Goal: Task Accomplishment & Management: Manage account settings

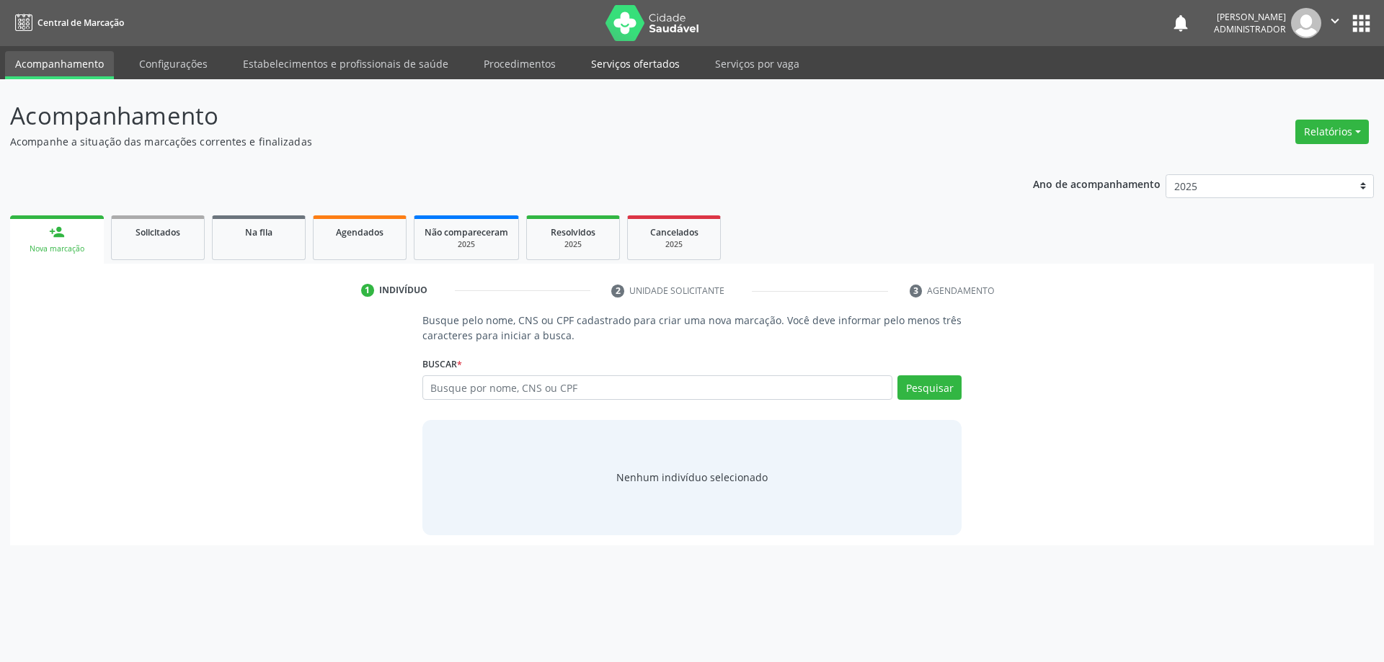
click at [617, 59] on link "Serviços ofertados" at bounding box center [635, 63] width 109 height 25
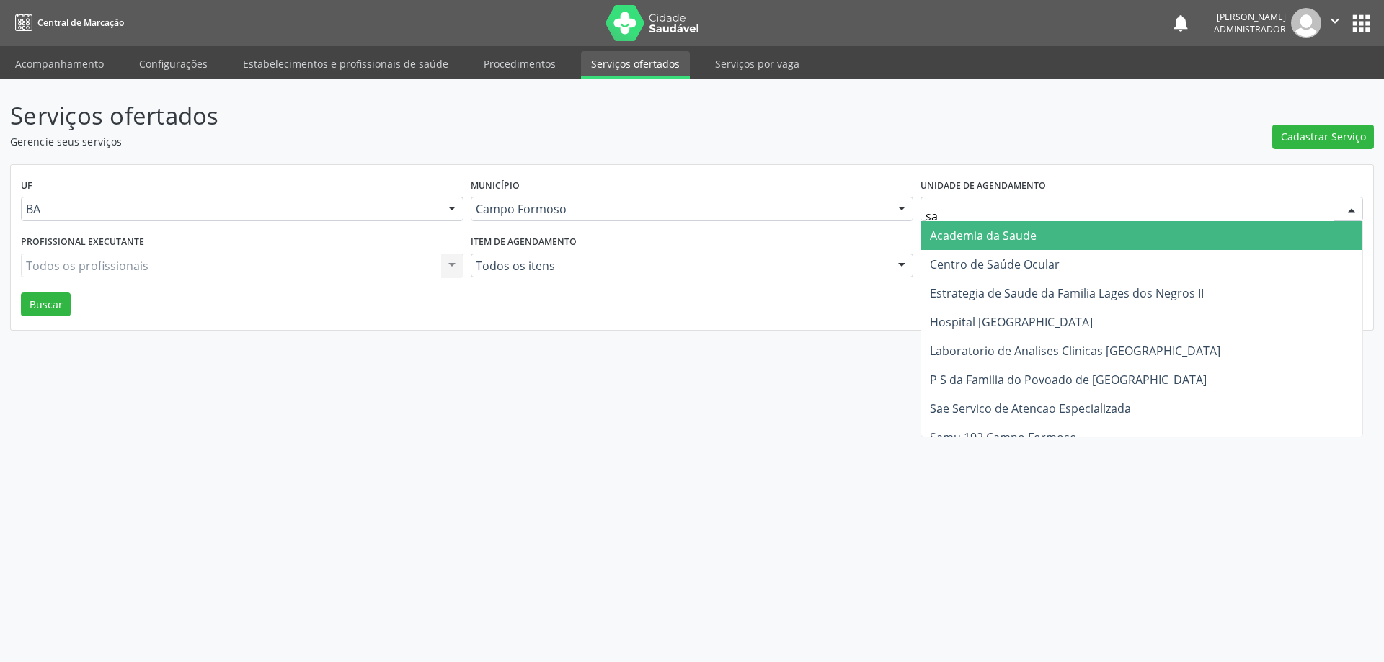
type input "sao"
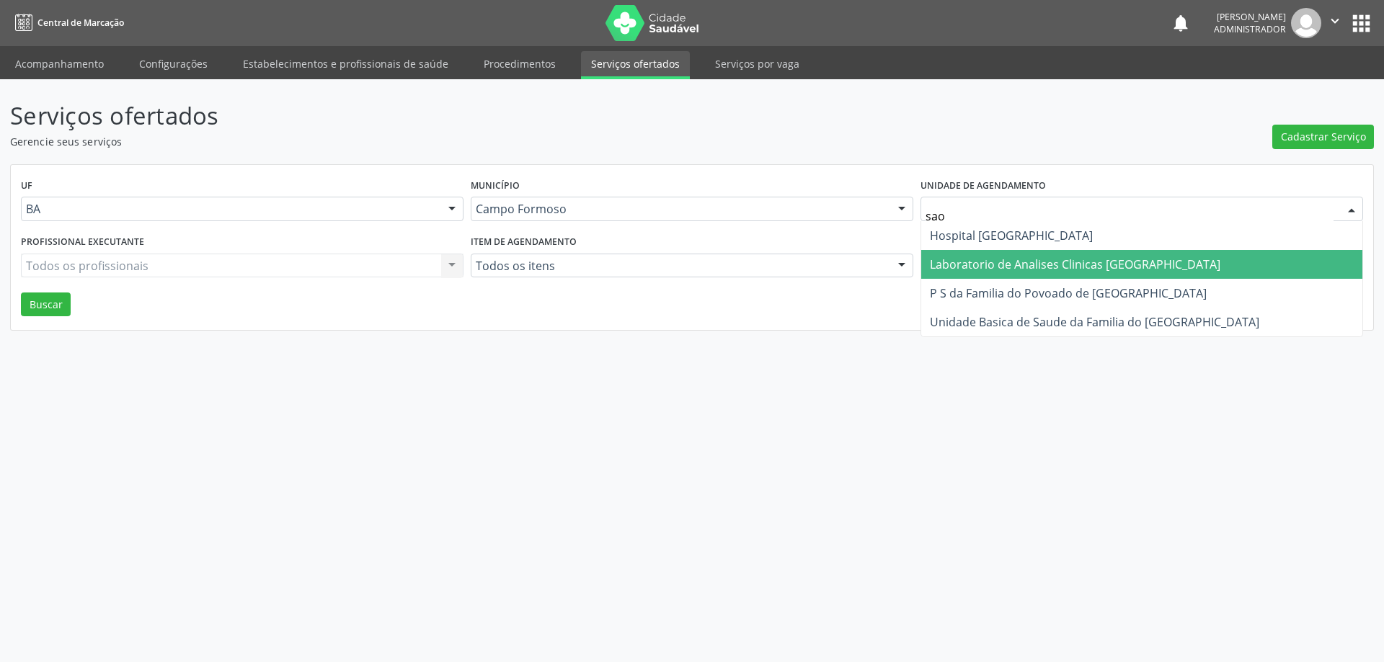
click at [998, 265] on span "Laboratorio de Analises Clinicas [GEOGRAPHIC_DATA]" at bounding box center [1075, 265] width 290 height 16
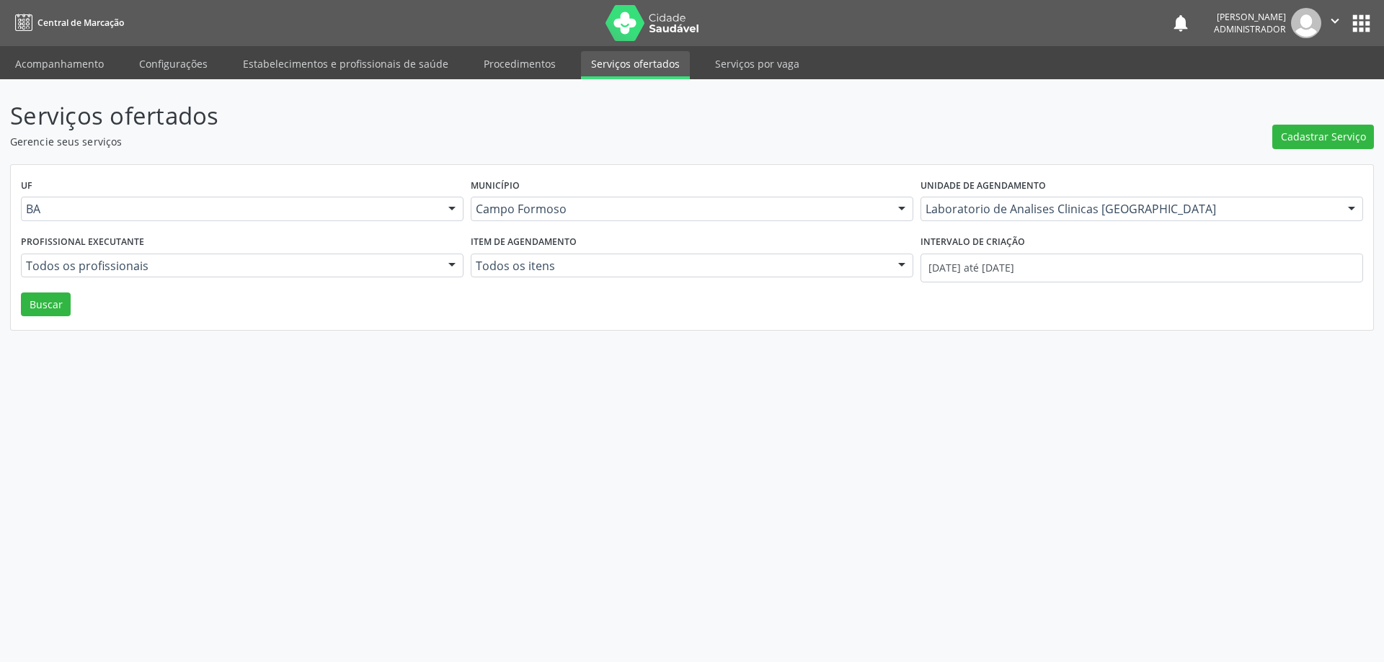
click at [451, 265] on div at bounding box center [452, 266] width 22 height 25
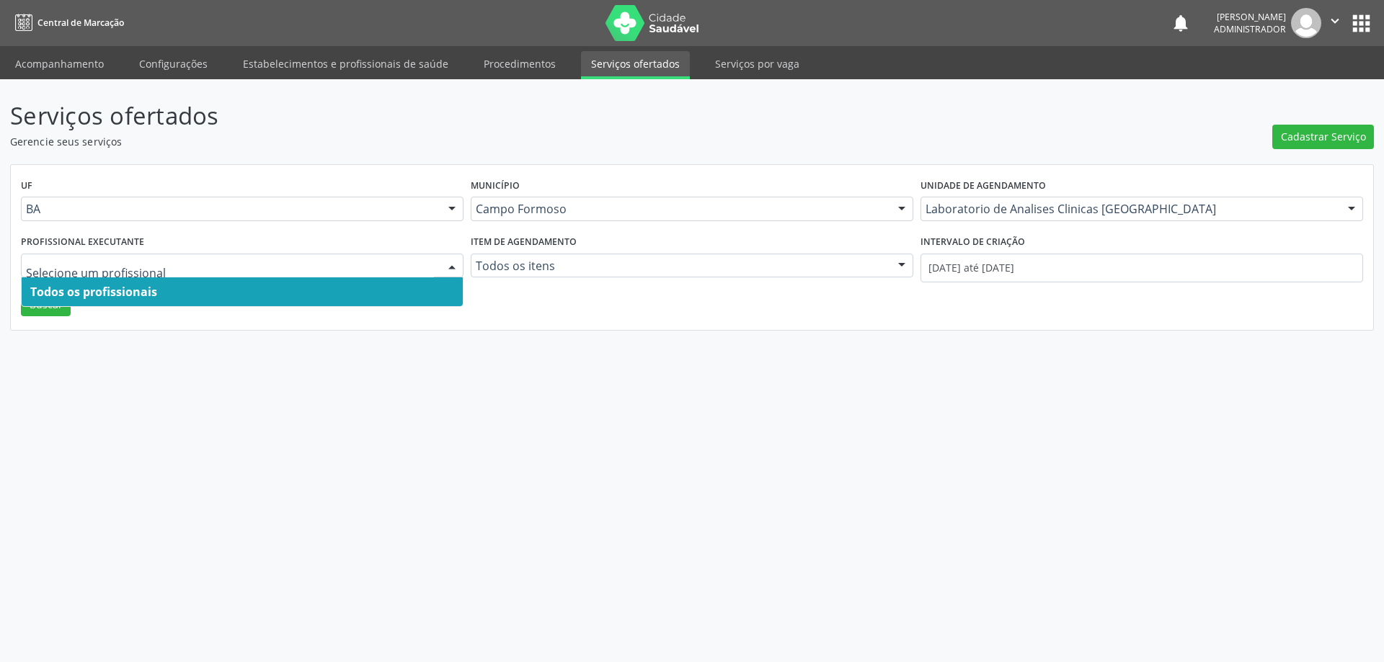
click at [427, 288] on span "Todos os profissionais" at bounding box center [242, 292] width 441 height 29
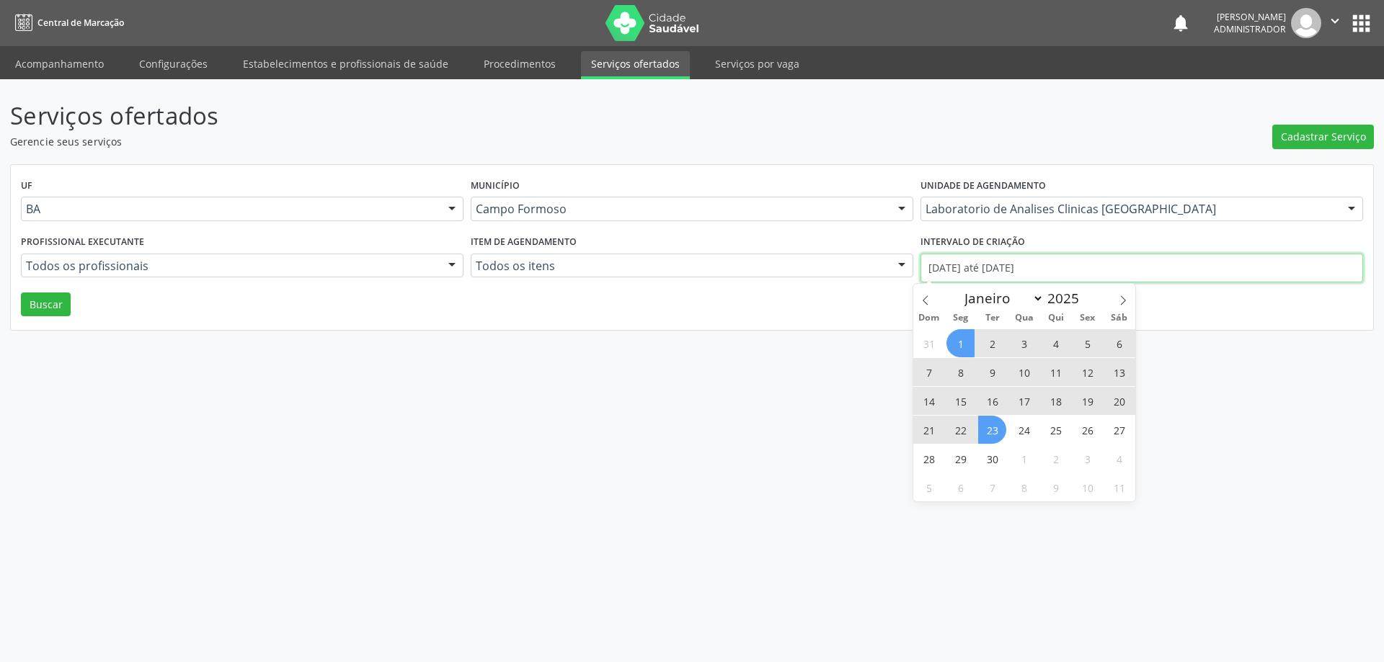
click at [972, 265] on input "01/09/2025 até 23/09/2025" at bounding box center [1141, 268] width 443 height 29
drag, startPoint x: 925, startPoint y: 299, endPoint x: 935, endPoint y: 304, distance: 11.3
click at [926, 299] on icon at bounding box center [925, 301] width 10 height 10
select select "7"
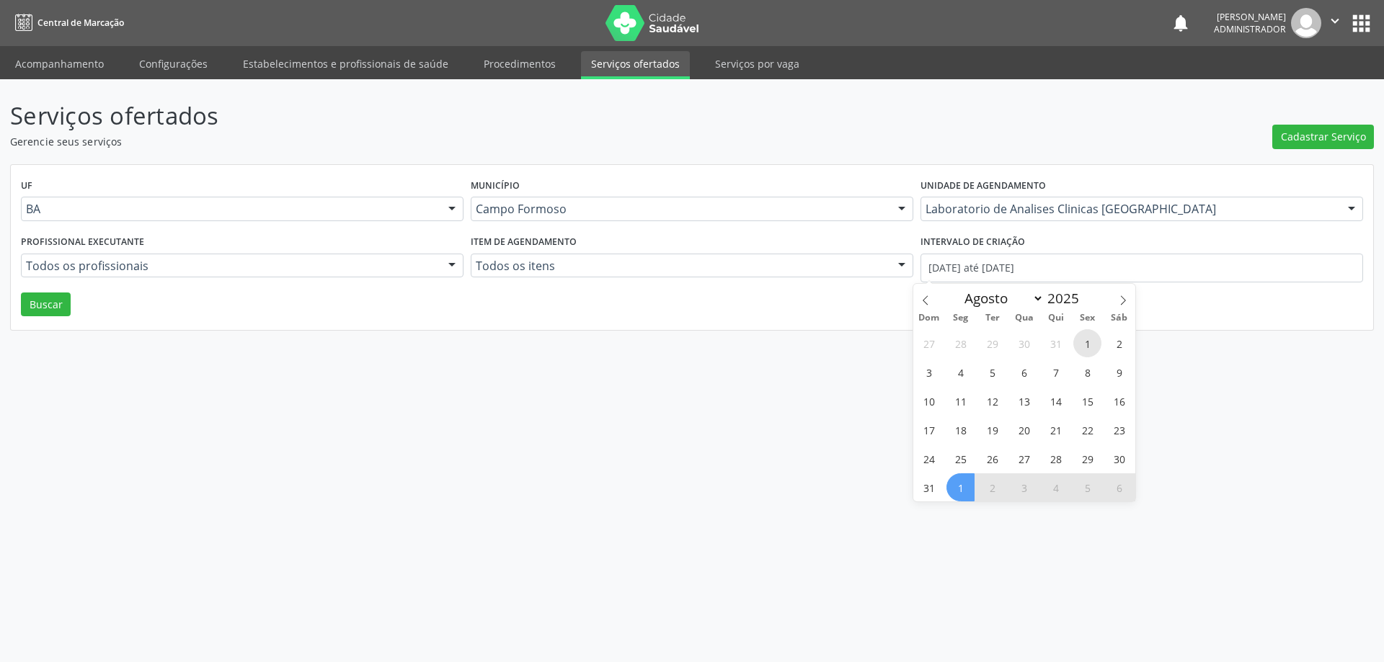
click at [1080, 342] on span "1" at bounding box center [1087, 343] width 28 height 28
type input "01/08/2025"
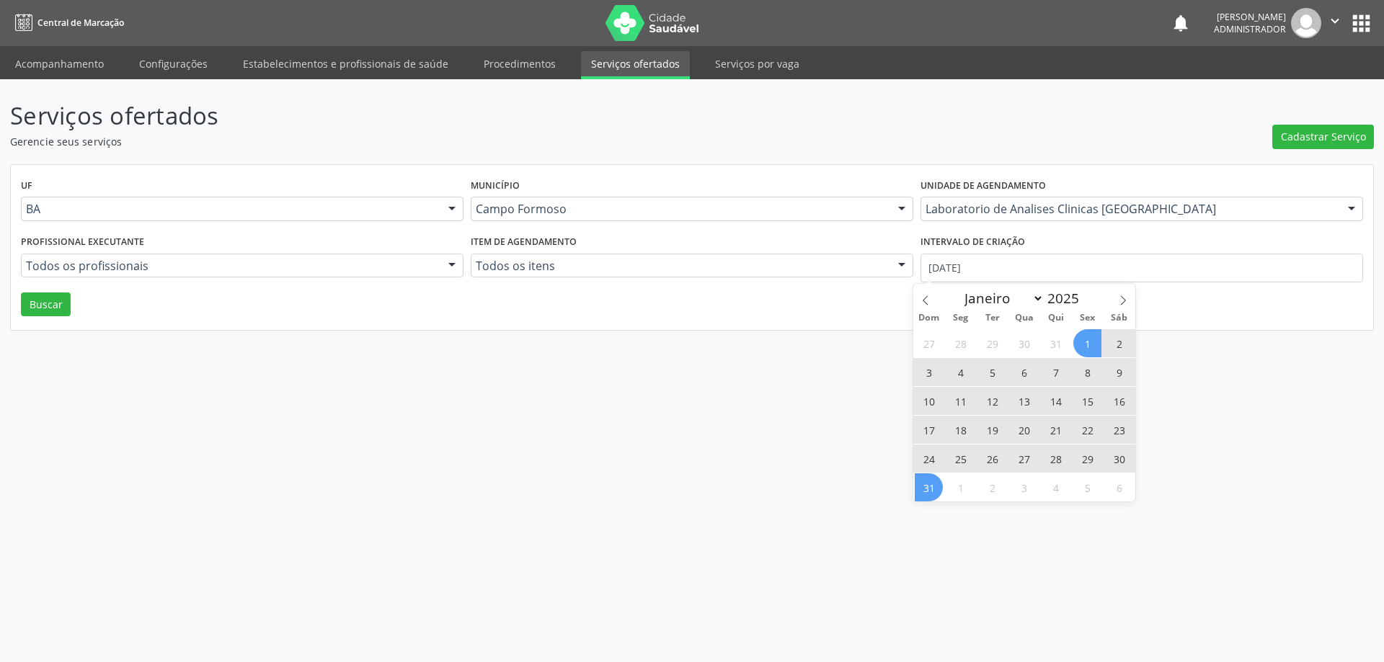
click at [923, 481] on span "31" at bounding box center [929, 488] width 28 height 28
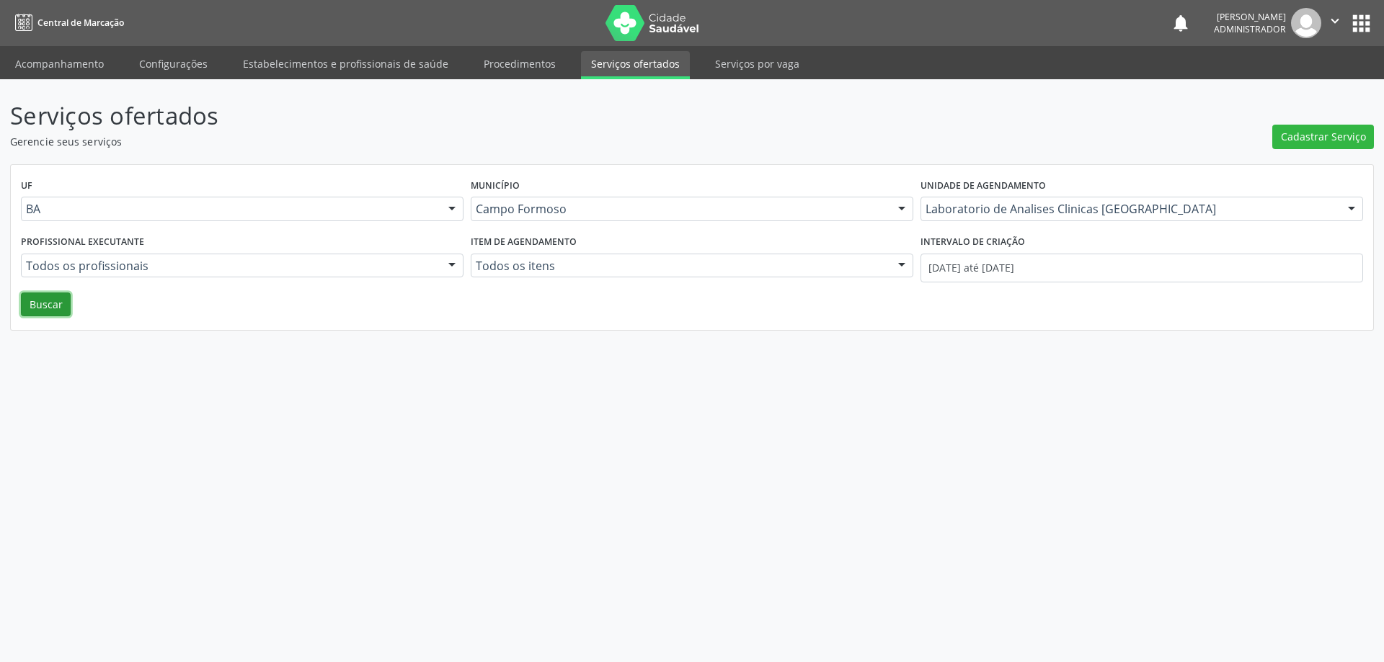
drag, startPoint x: 46, startPoint y: 305, endPoint x: 123, endPoint y: 306, distance: 76.4
click at [52, 306] on button "Buscar" at bounding box center [46, 305] width 50 height 25
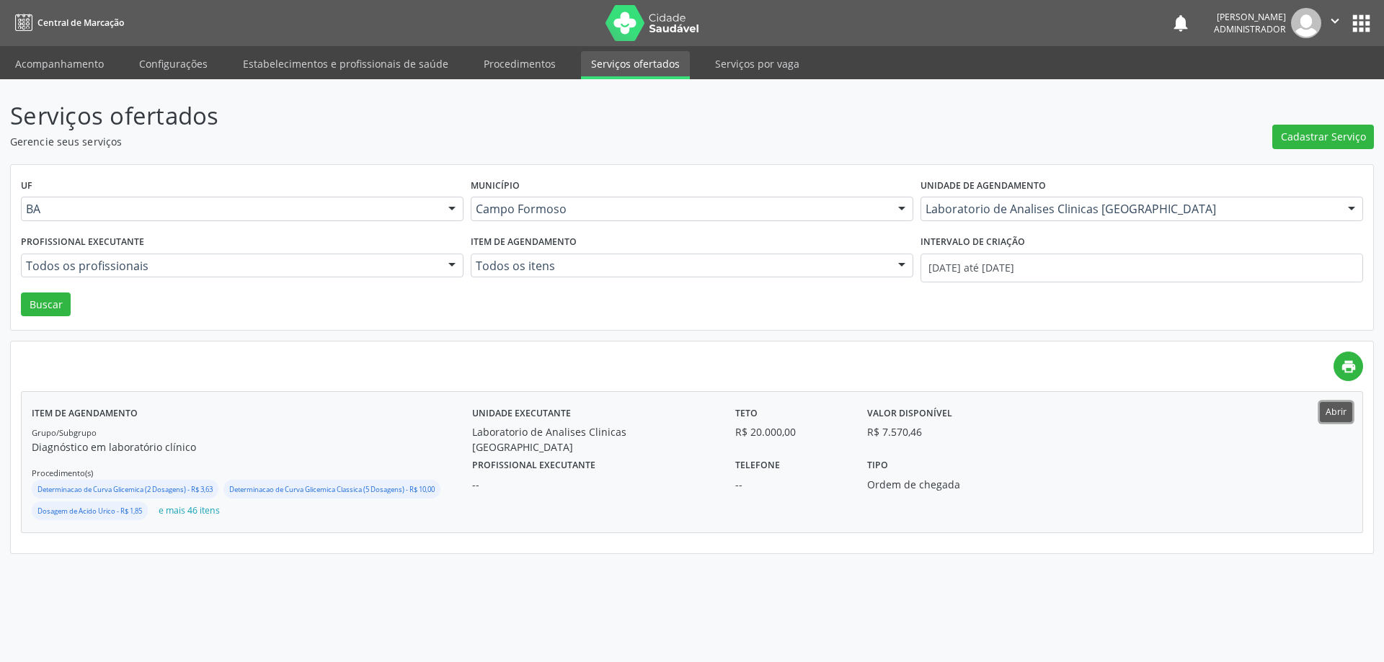
click at [1343, 413] on button "Abrir" at bounding box center [1336, 411] width 32 height 19
click at [1340, 418] on button "Abrir" at bounding box center [1336, 411] width 32 height 19
click at [985, 267] on input "01/08/2025 até 31/08/2025" at bounding box center [1141, 268] width 443 height 29
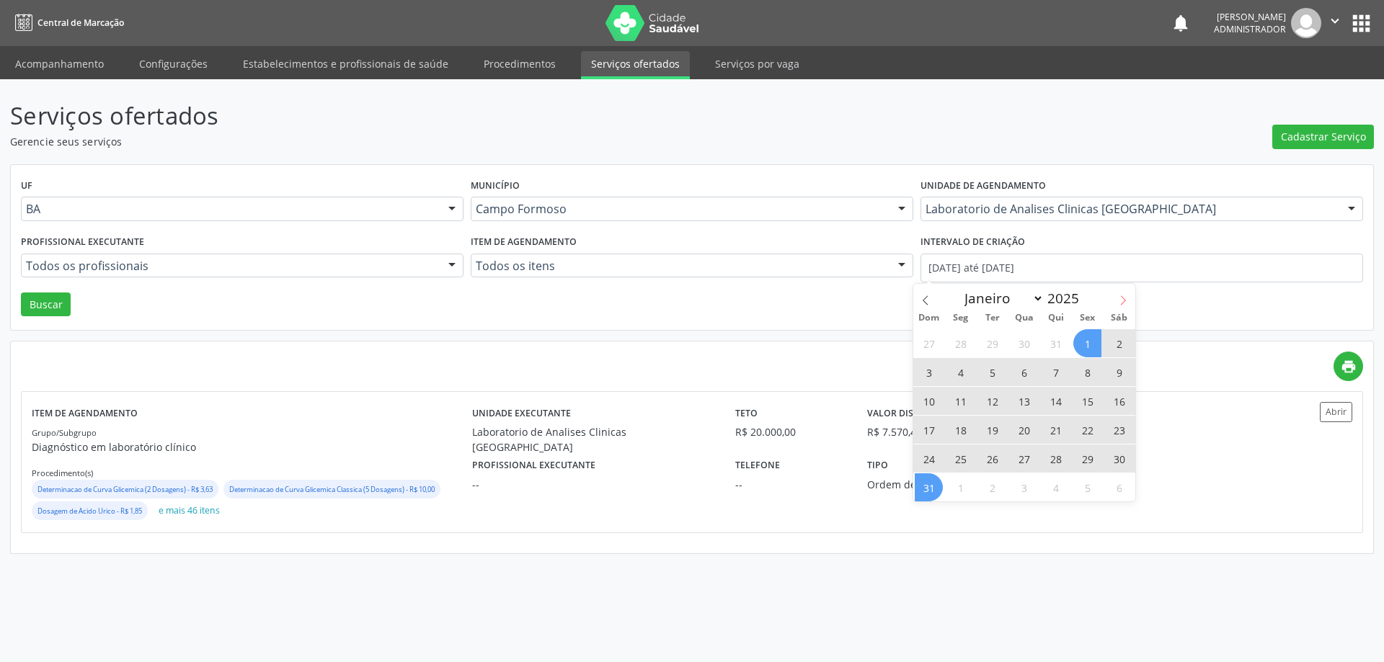
click at [1122, 298] on icon at bounding box center [1123, 300] width 5 height 9
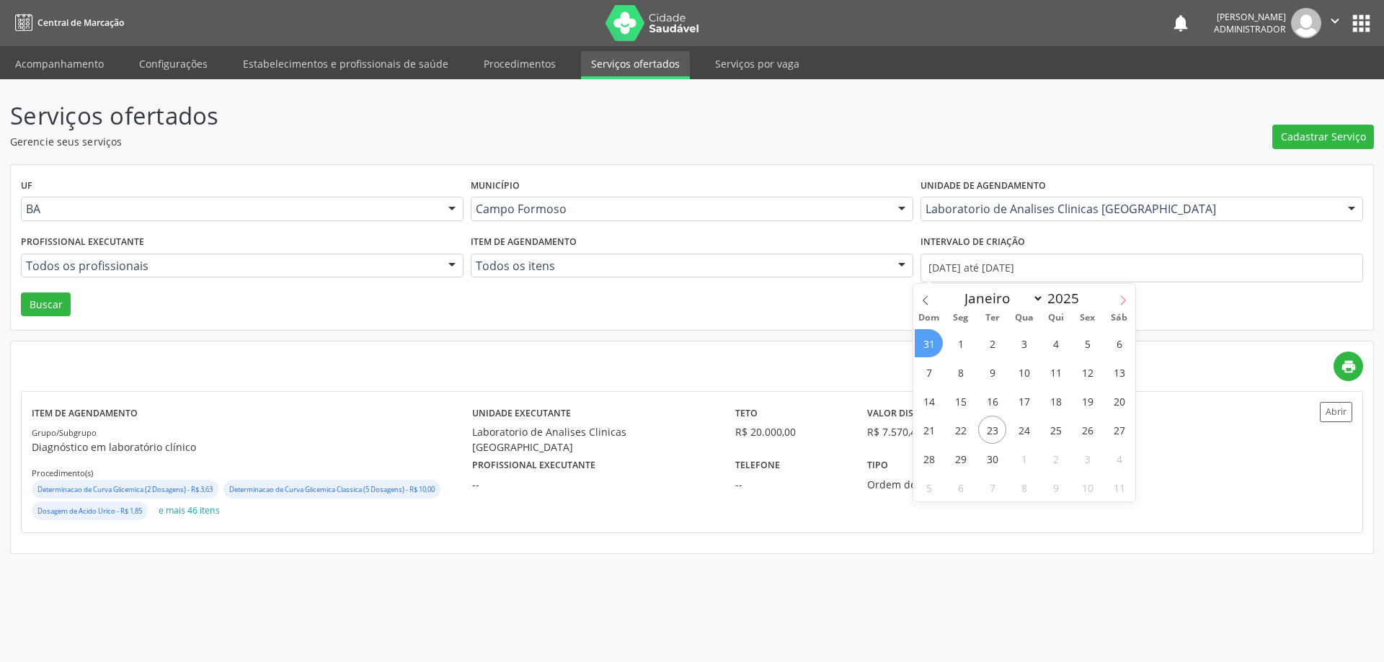
select select "8"
click at [962, 342] on span "1" at bounding box center [960, 343] width 28 height 28
type input "01/09/2025"
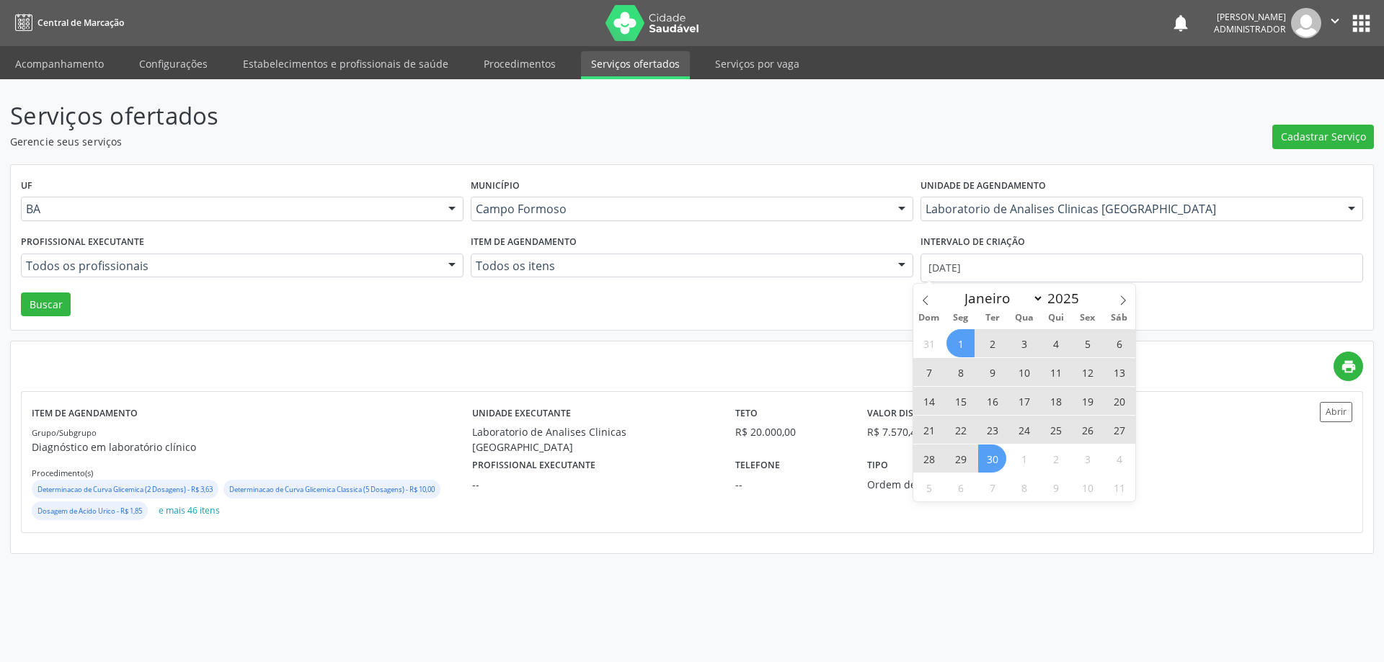
click at [992, 458] on span "30" at bounding box center [992, 459] width 28 height 28
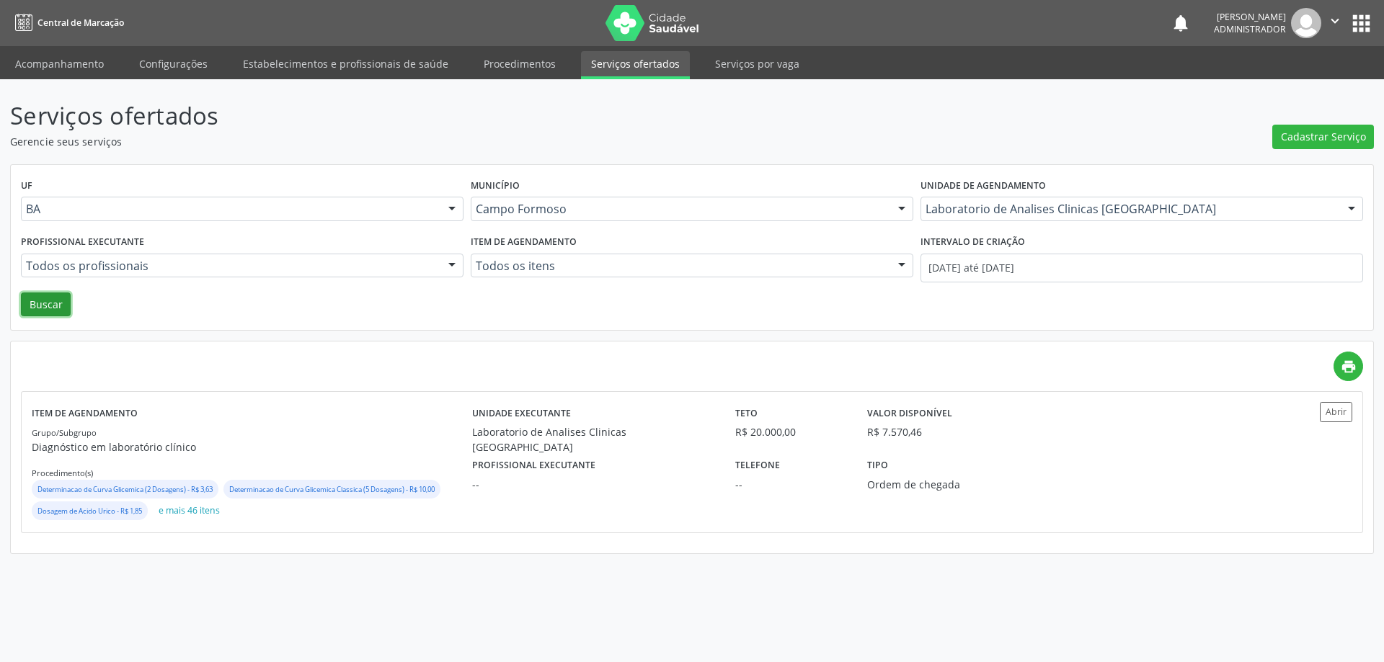
click at [54, 298] on button "Buscar" at bounding box center [46, 305] width 50 height 25
click at [1333, 411] on button "Abrir" at bounding box center [1336, 411] width 32 height 19
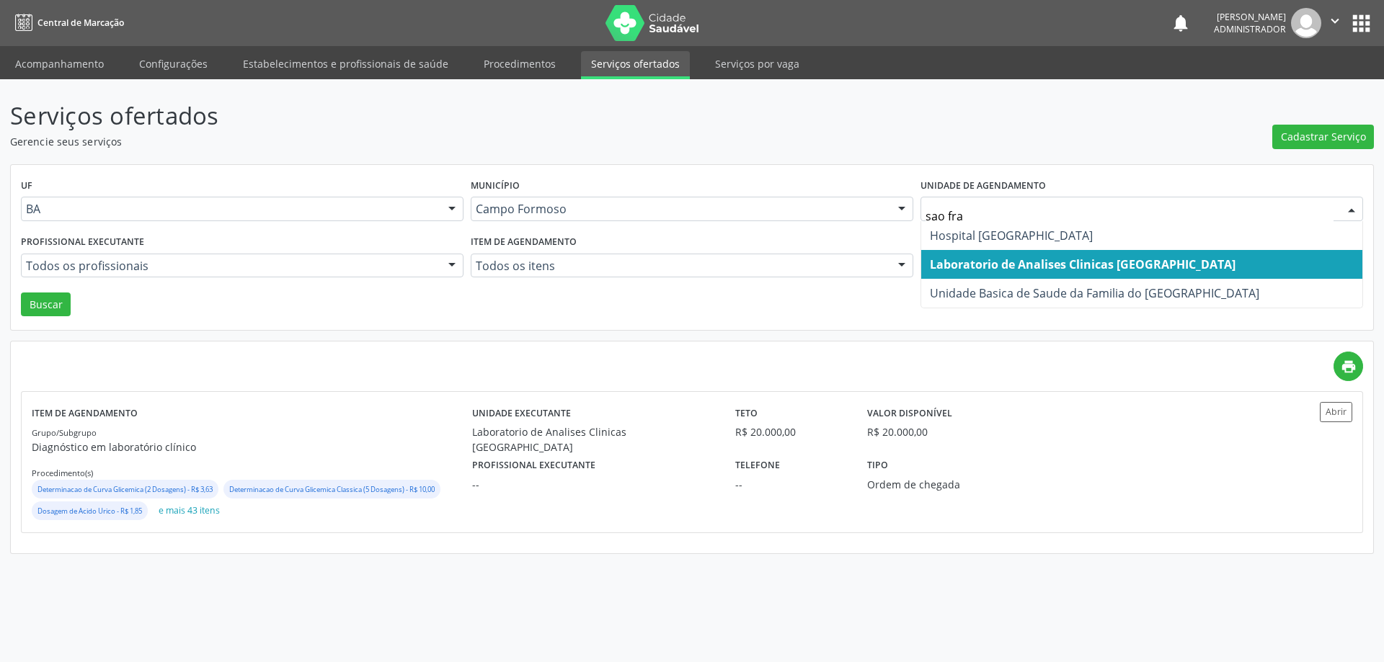
click at [1019, 255] on span "Laboratorio de Analises Clinicas Sao Francisco" at bounding box center [1141, 264] width 441 height 29
type input "sao fra"
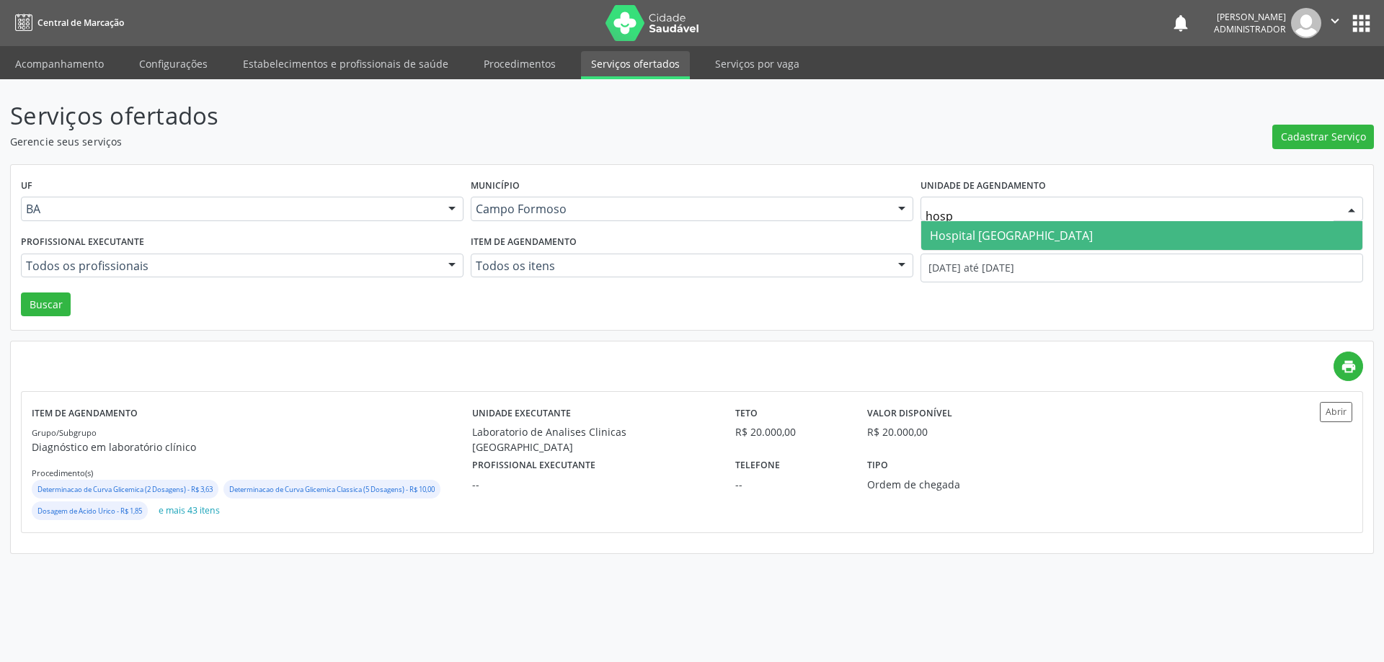
type input "hospi"
click at [977, 246] on span "Hospital [GEOGRAPHIC_DATA]" at bounding box center [1141, 235] width 441 height 29
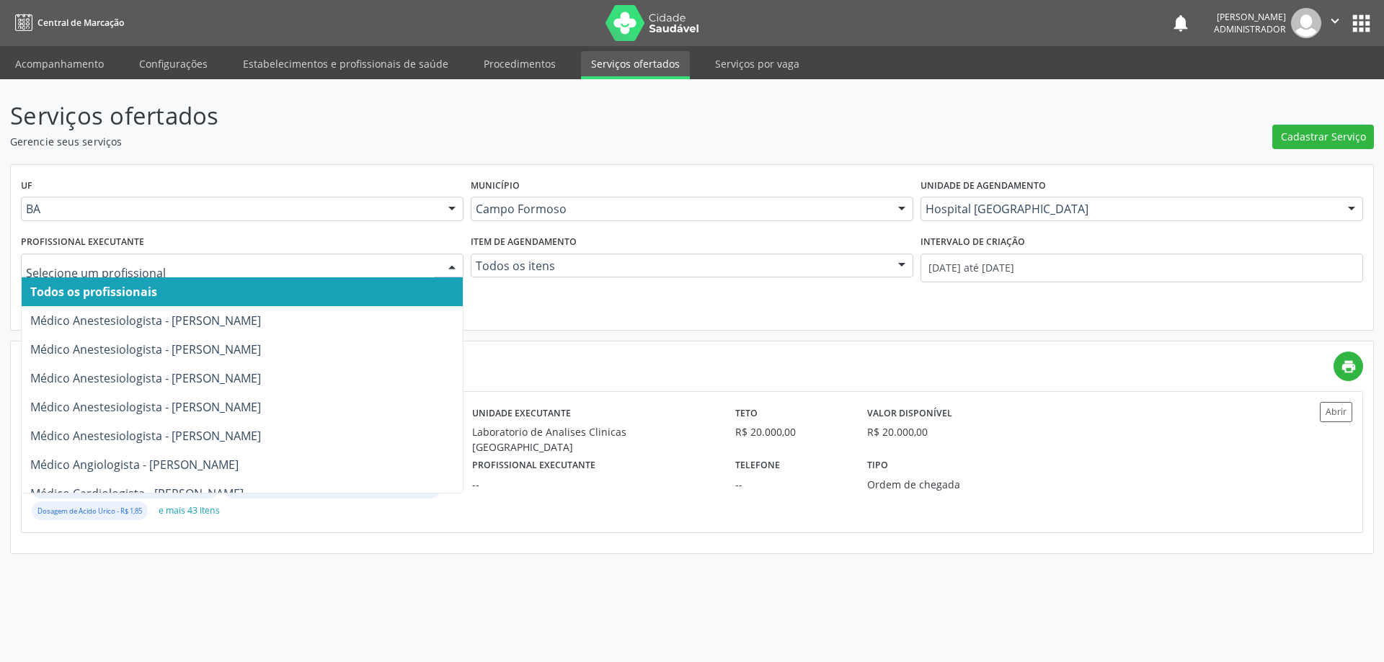
click at [450, 261] on div at bounding box center [452, 266] width 22 height 25
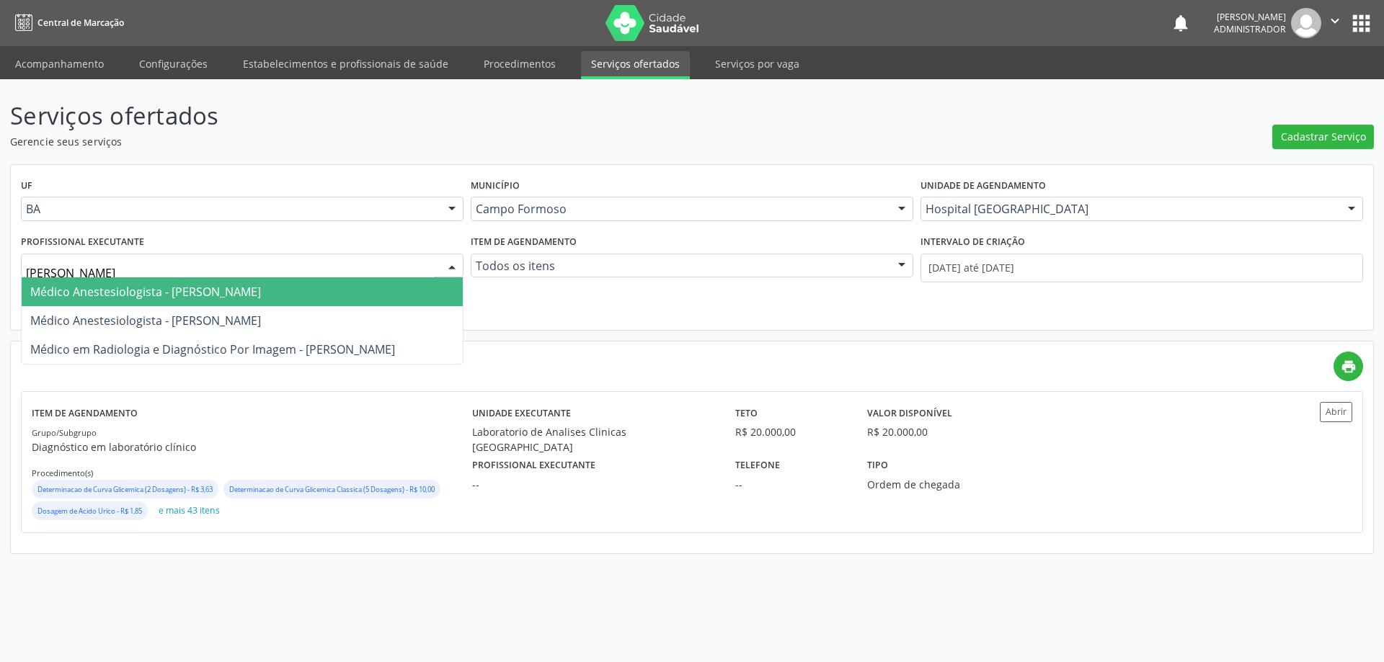
type input "joel"
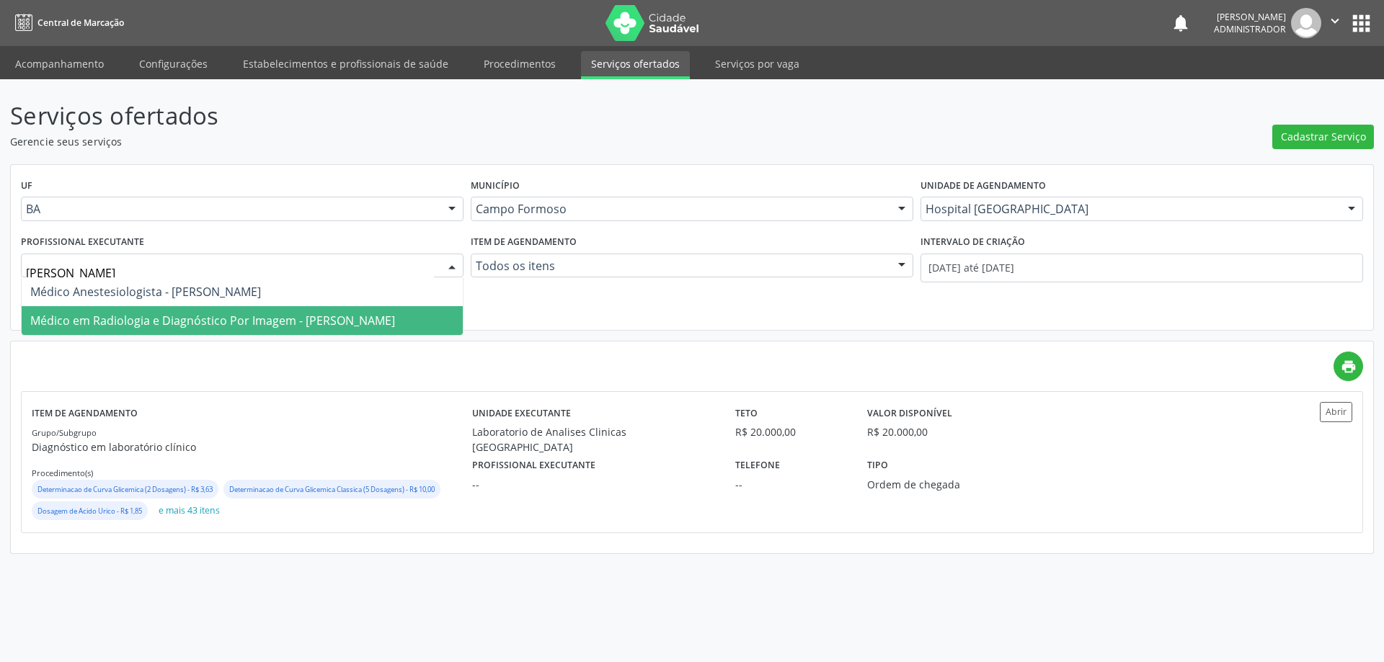
click at [395, 319] on span "Médico em Radiologia e Diagnóstico Por Imagem - Joel da Rocha Almeida" at bounding box center [212, 321] width 365 height 16
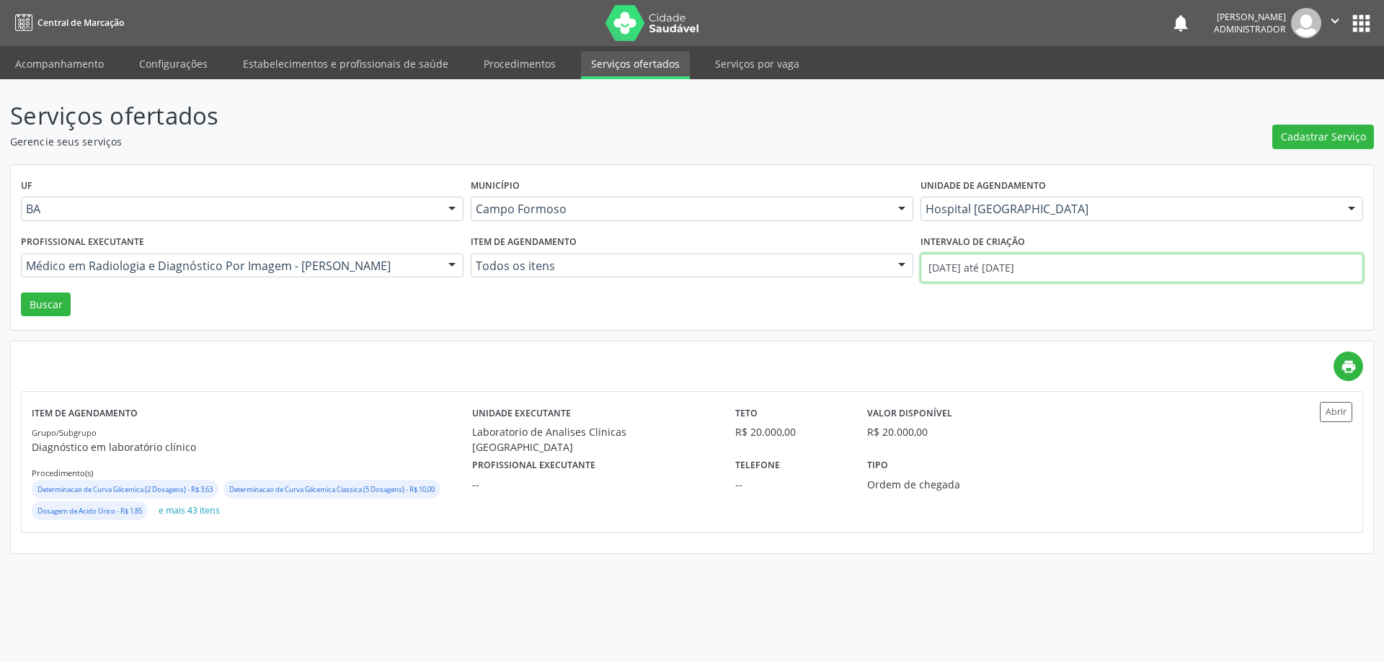
click at [959, 266] on input "01/09/2025 até 30/09/2025" at bounding box center [1141, 268] width 443 height 29
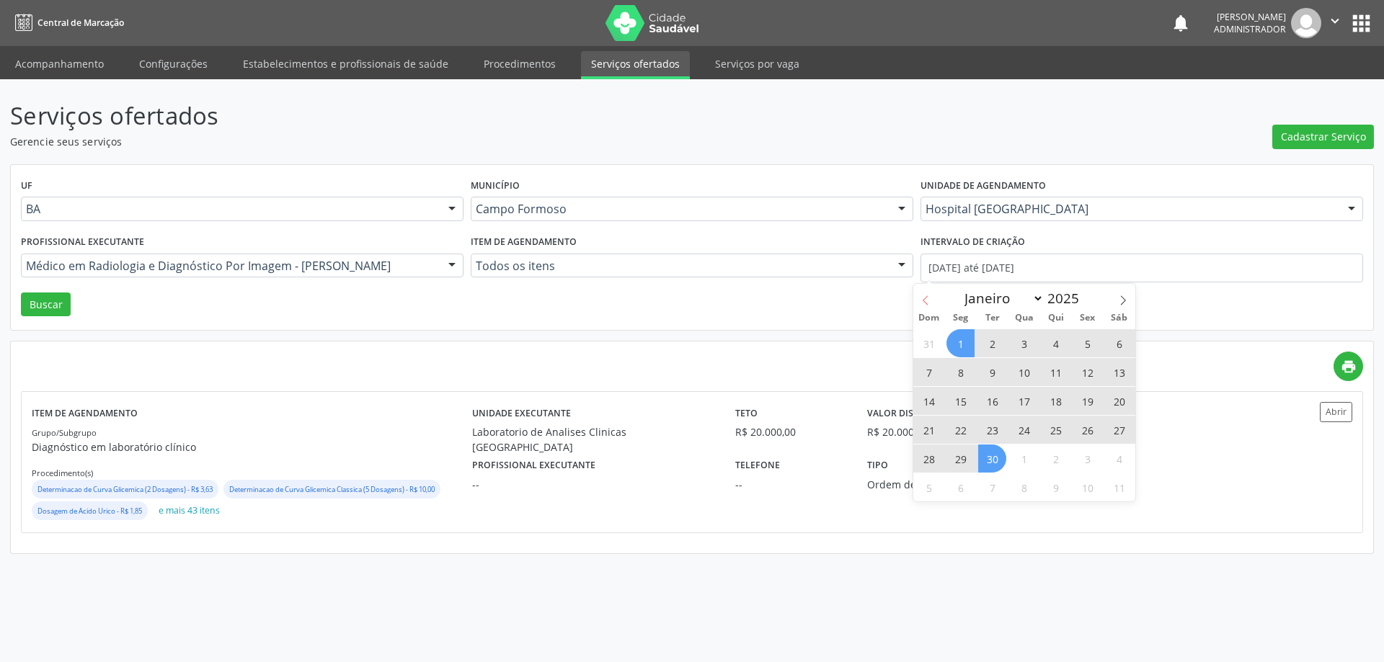
click at [928, 292] on span at bounding box center [925, 296] width 25 height 25
select select "7"
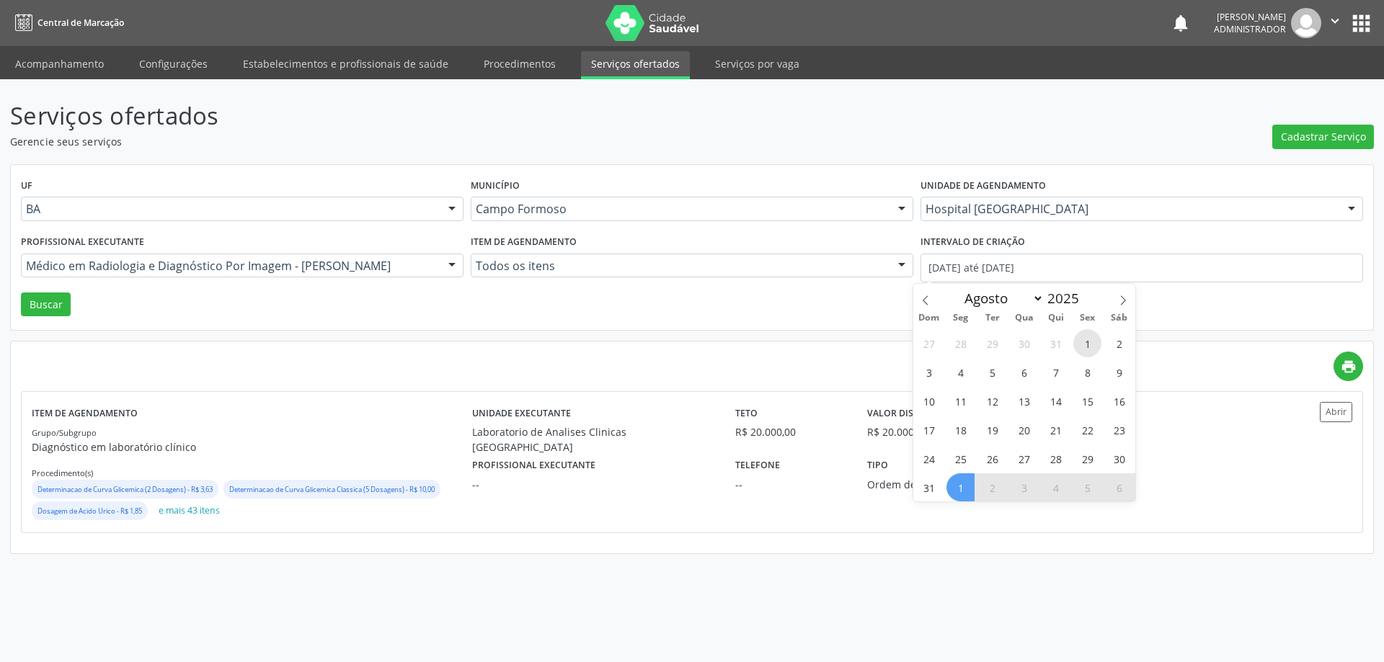
click at [1088, 339] on span "1" at bounding box center [1087, 343] width 28 height 28
type input "01/08/2025"
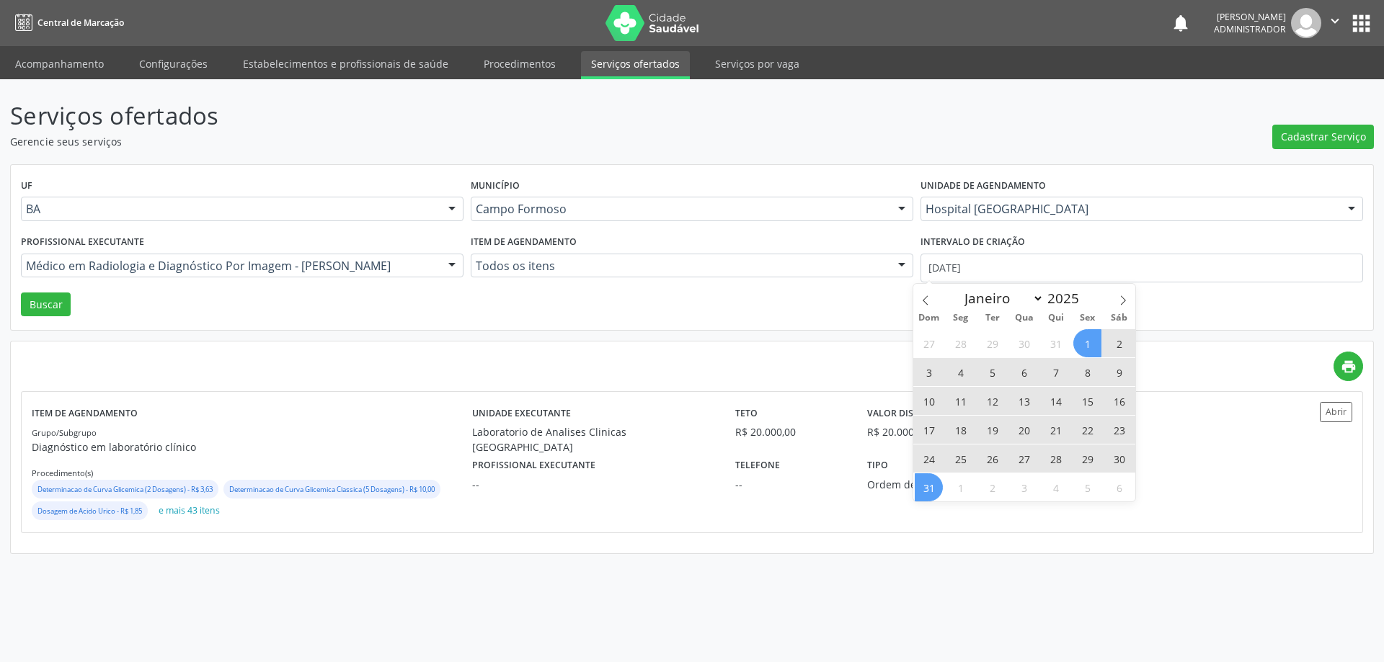
click at [932, 481] on span "31" at bounding box center [929, 488] width 28 height 28
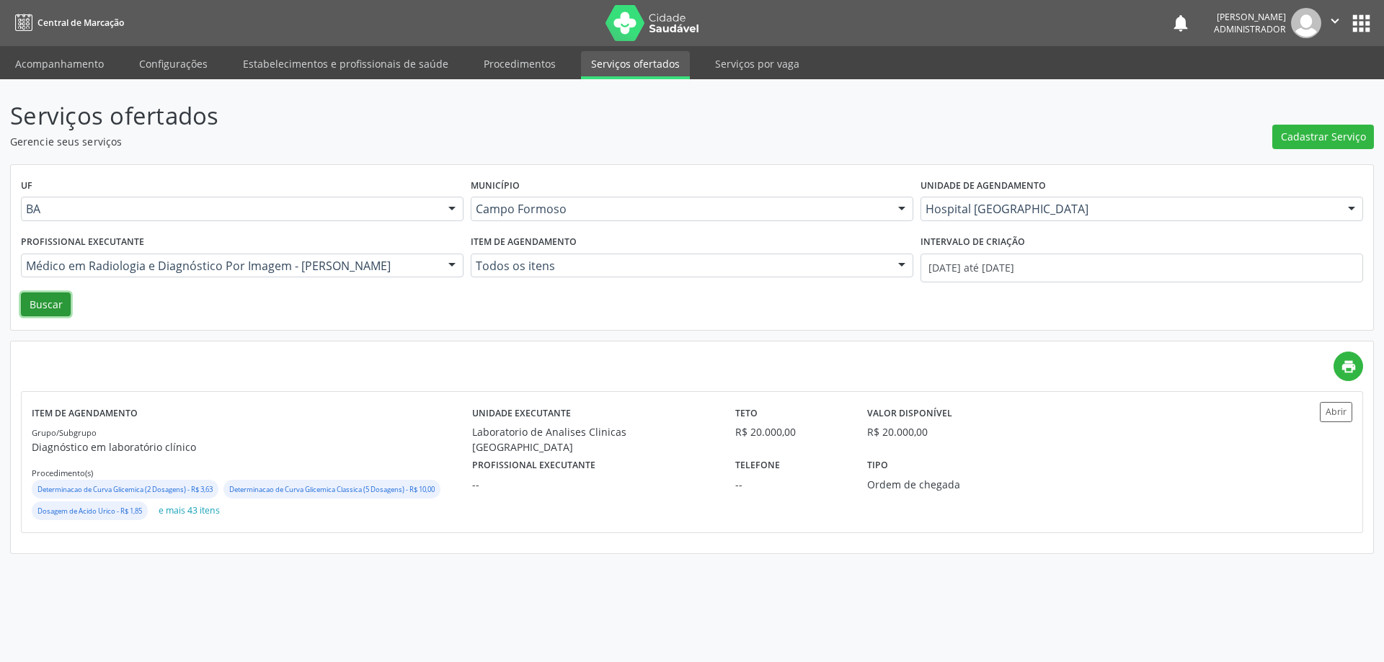
click at [57, 311] on button "Buscar" at bounding box center [46, 305] width 50 height 25
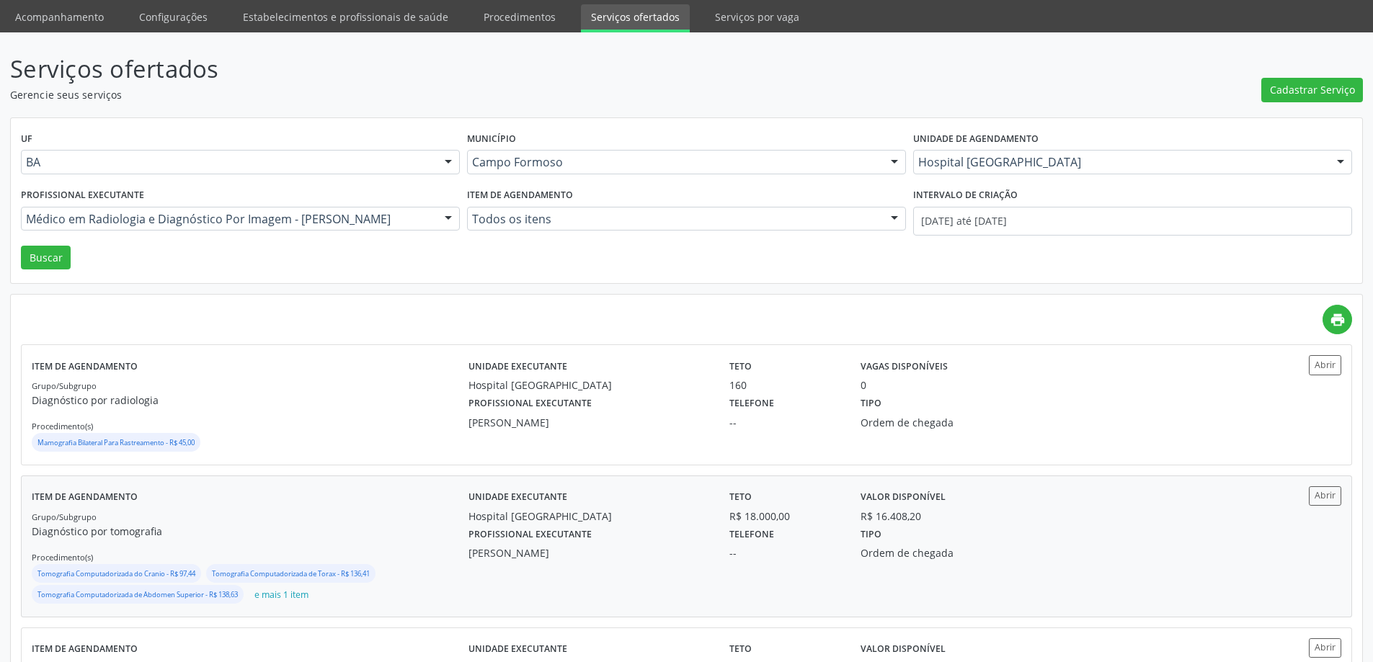
scroll to position [72, 0]
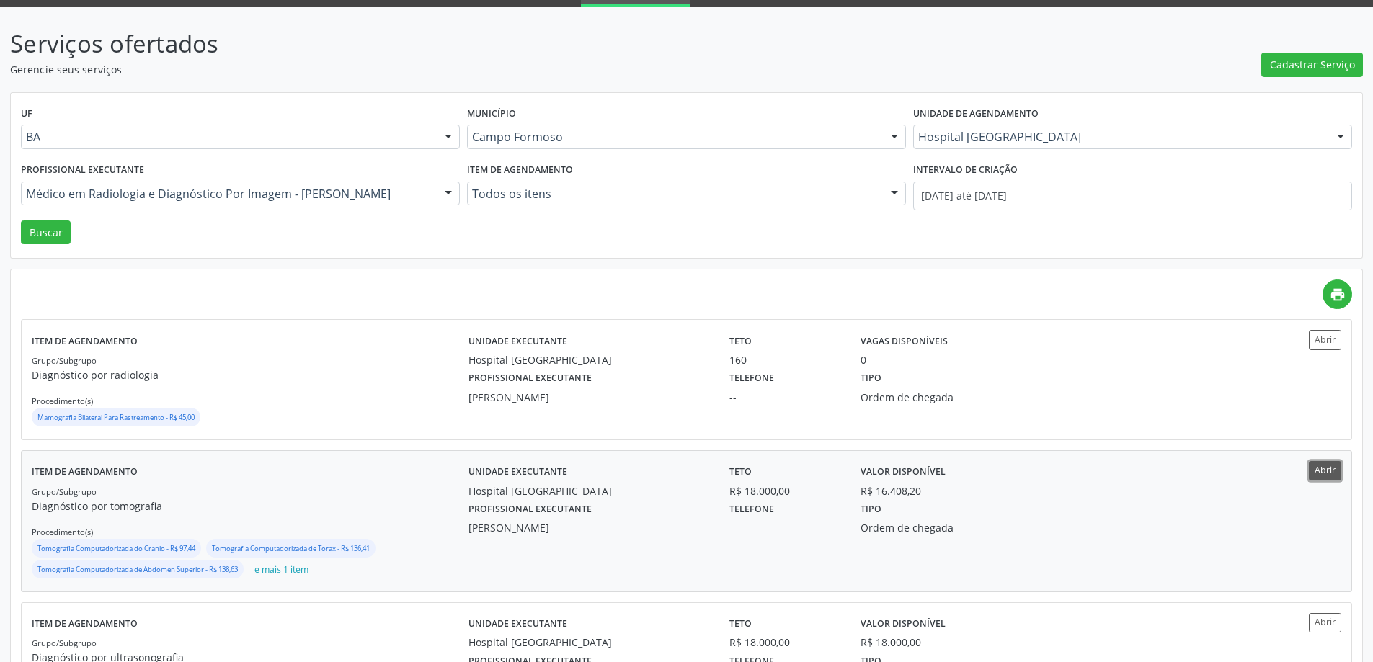
click at [1322, 469] on button "Abrir" at bounding box center [1325, 470] width 32 height 19
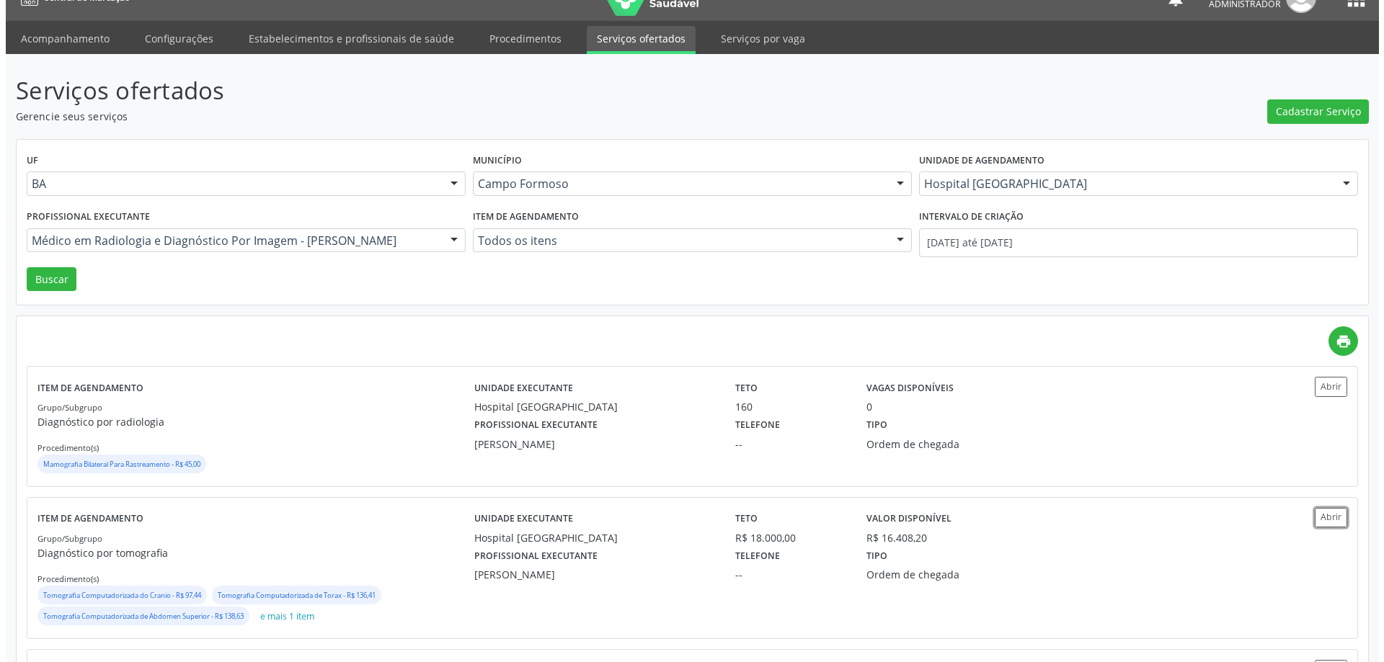
scroll to position [0, 0]
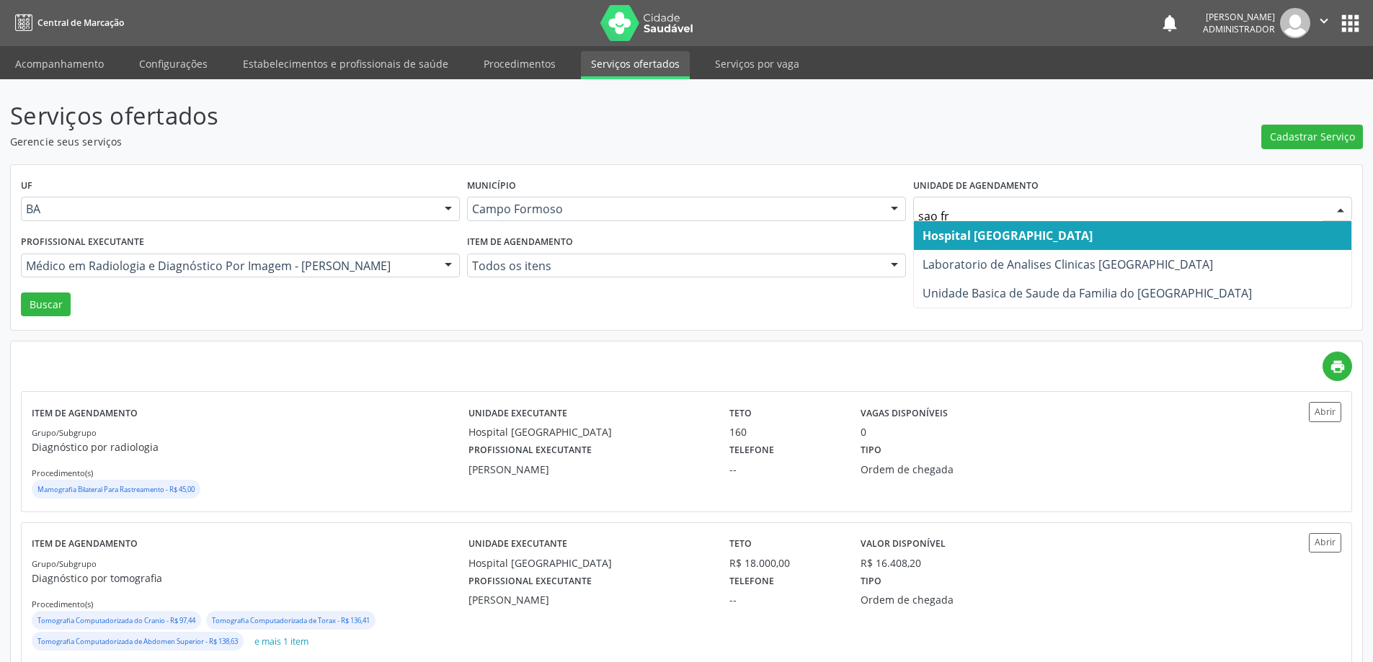
type input "sao fra"
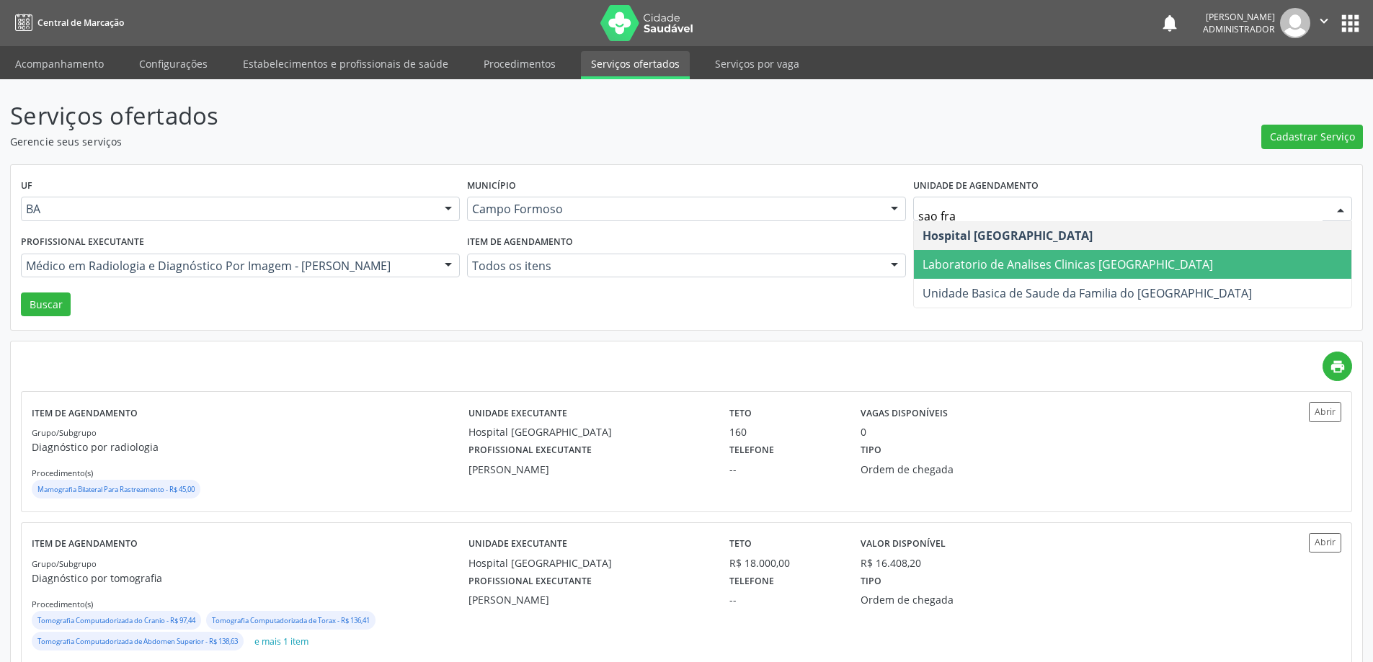
click at [959, 262] on span "Laboratorio de Analises Clinicas Sao Francisco" at bounding box center [1068, 265] width 290 height 16
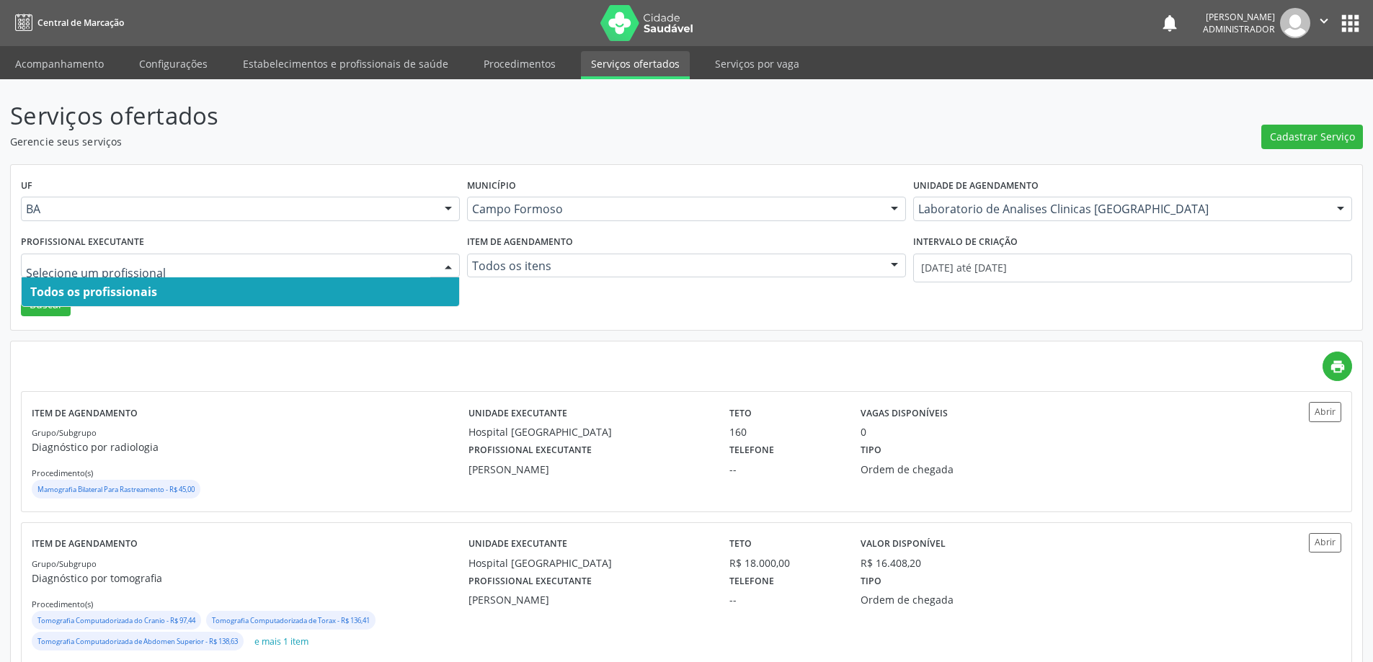
click at [448, 262] on div at bounding box center [449, 266] width 22 height 25
click at [427, 291] on span "Todos os profissionais" at bounding box center [241, 292] width 438 height 29
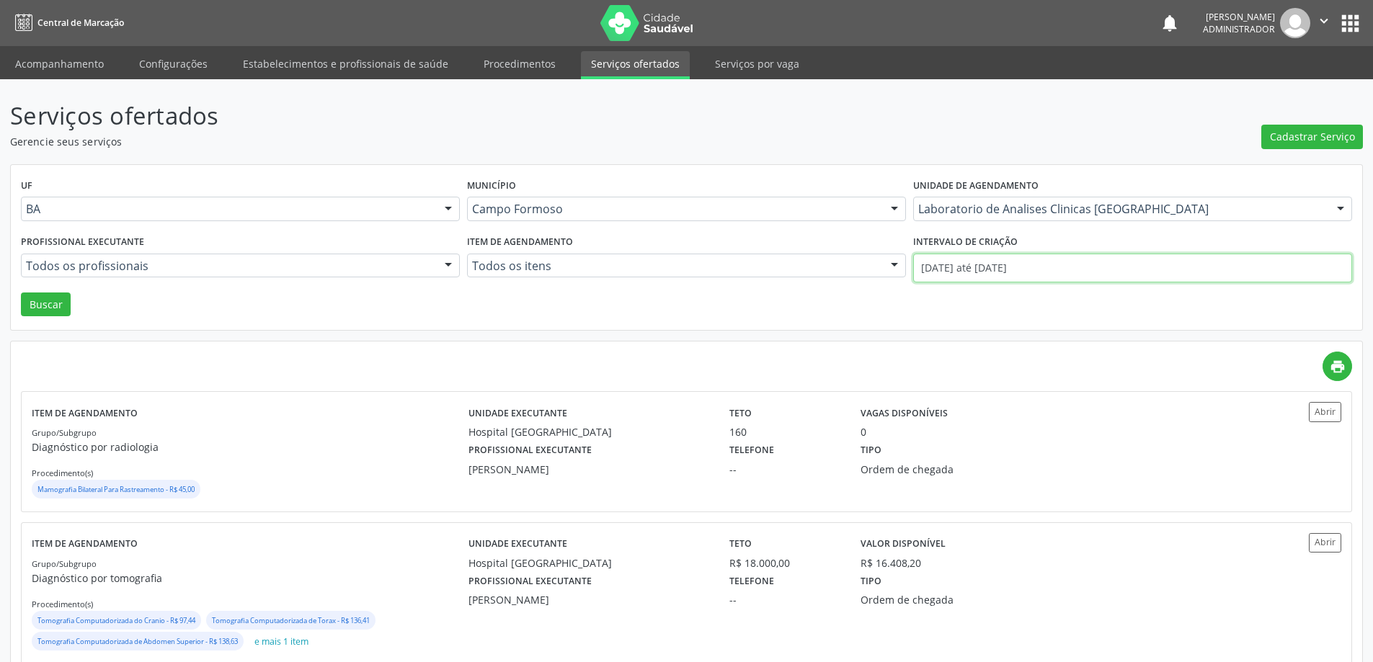
click at [967, 269] on input "01/08/2025 até 31/08/2025" at bounding box center [1132, 268] width 439 height 29
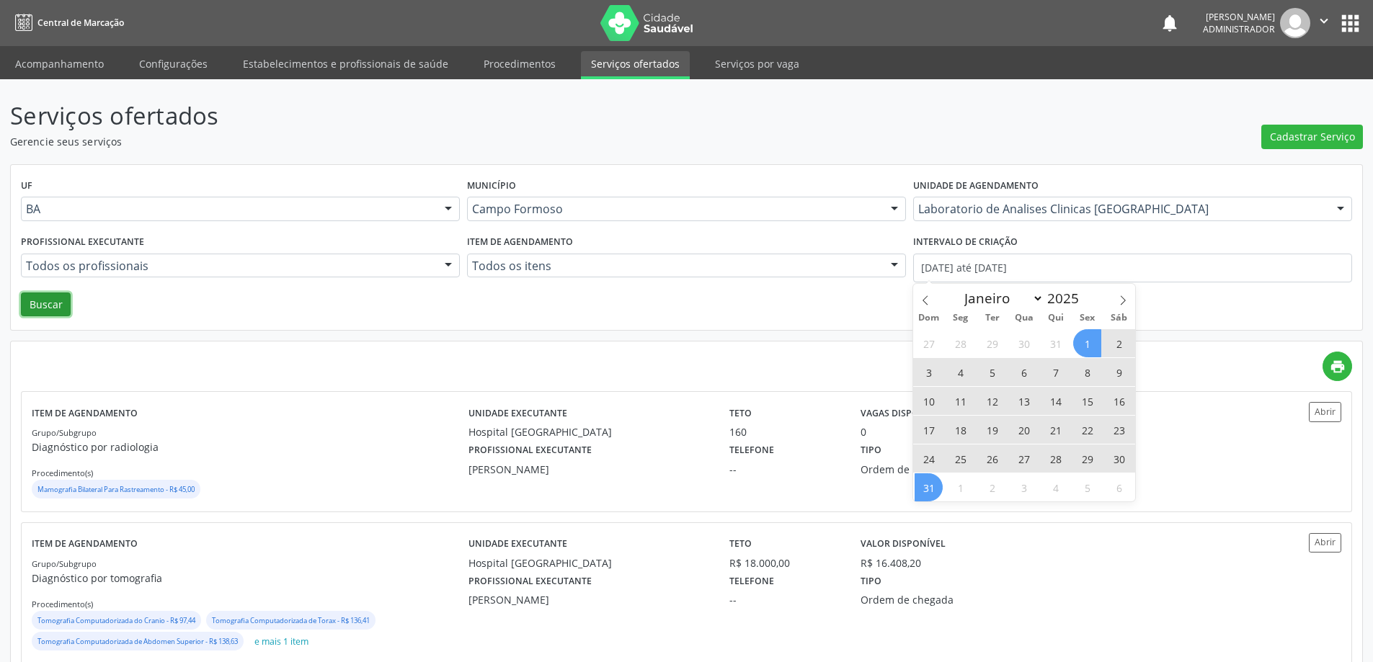
click at [43, 301] on button "Buscar" at bounding box center [46, 305] width 50 height 25
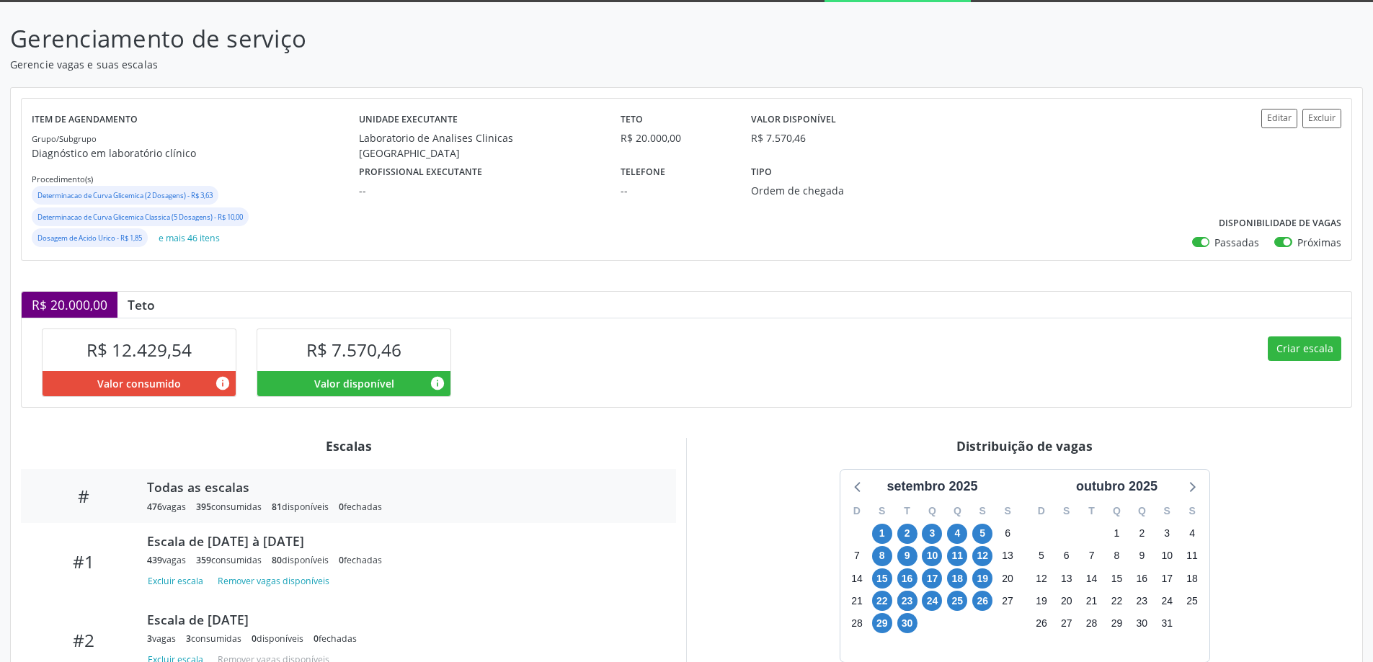
scroll to position [216, 0]
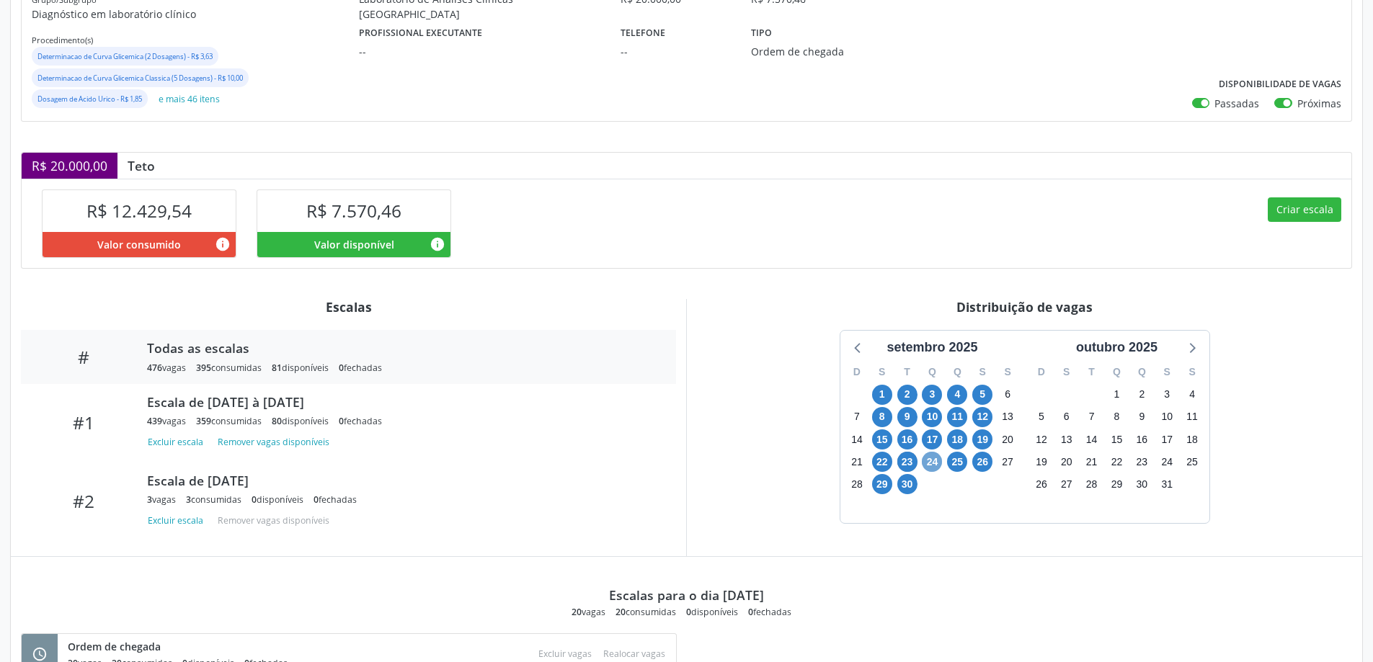
click at [932, 463] on span "24" at bounding box center [932, 462] width 20 height 20
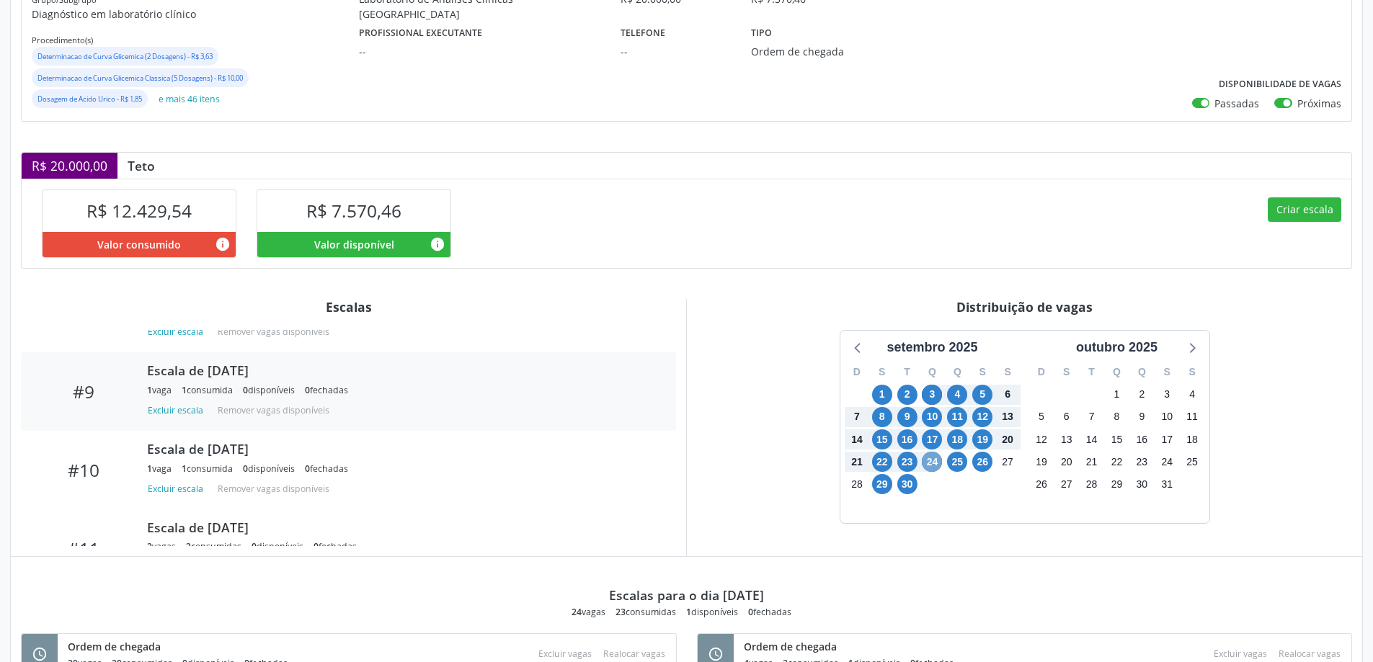
scroll to position [721, 0]
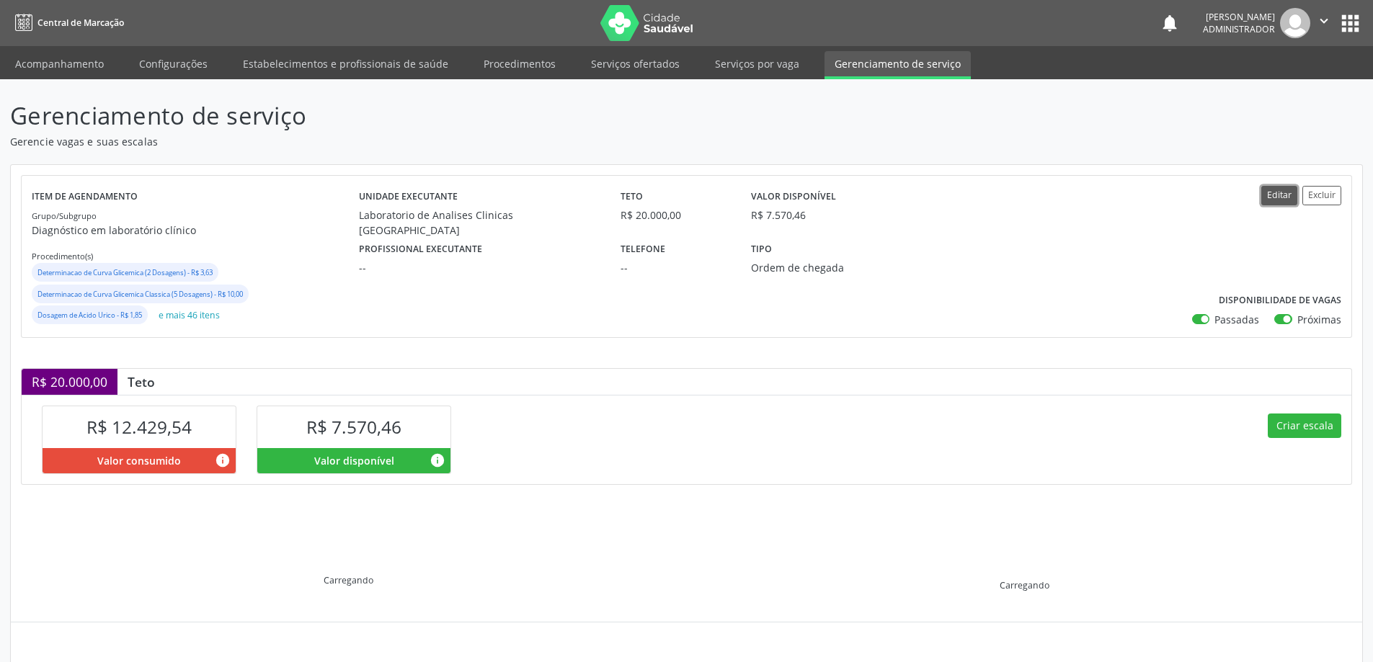
click at [1270, 193] on button "Editar" at bounding box center [1279, 195] width 36 height 19
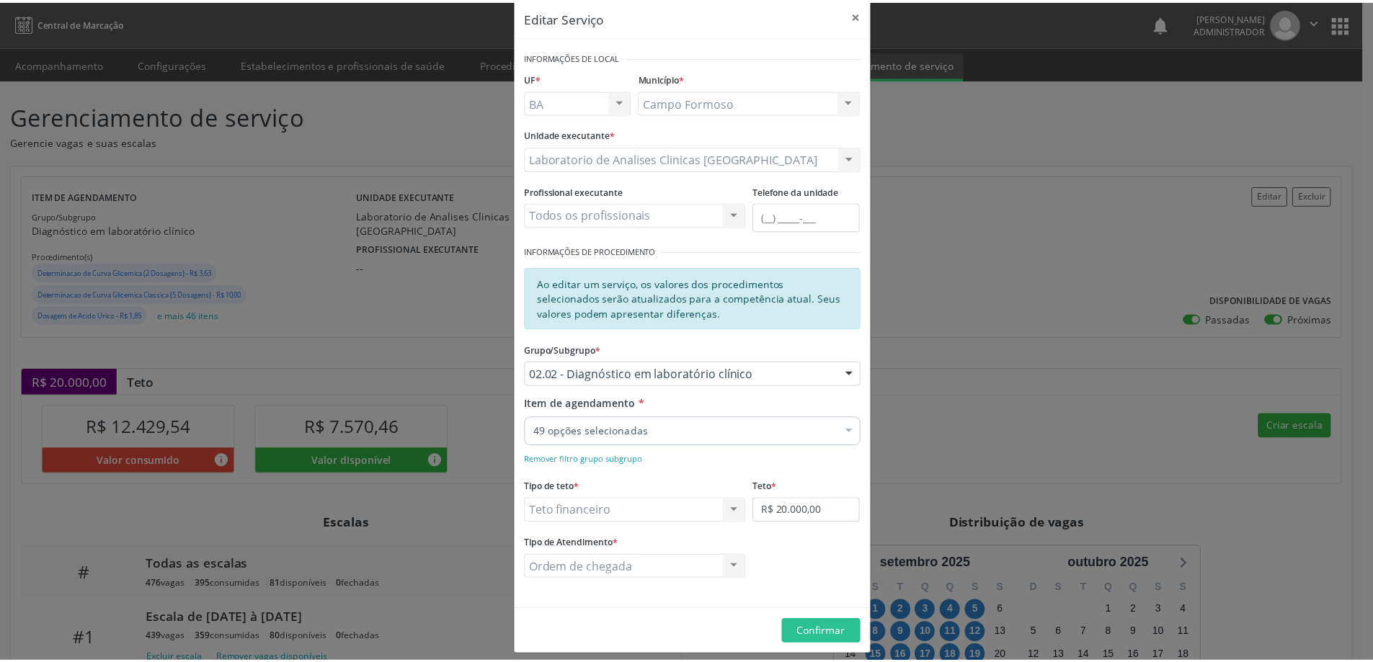
scroll to position [32, 0]
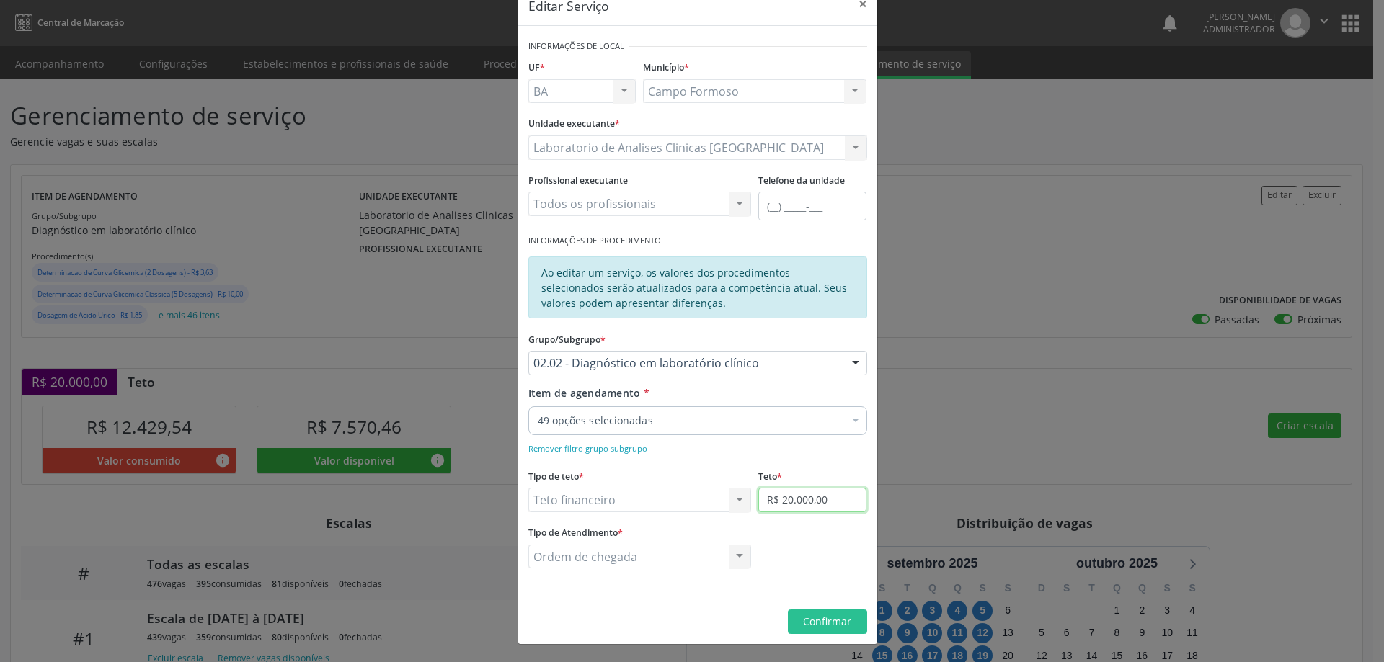
click at [822, 502] on input "R$ 20.000,00" at bounding box center [812, 500] width 108 height 25
type input "R$ 20.098,34"
click at [830, 619] on span "Confirmar" at bounding box center [827, 622] width 48 height 14
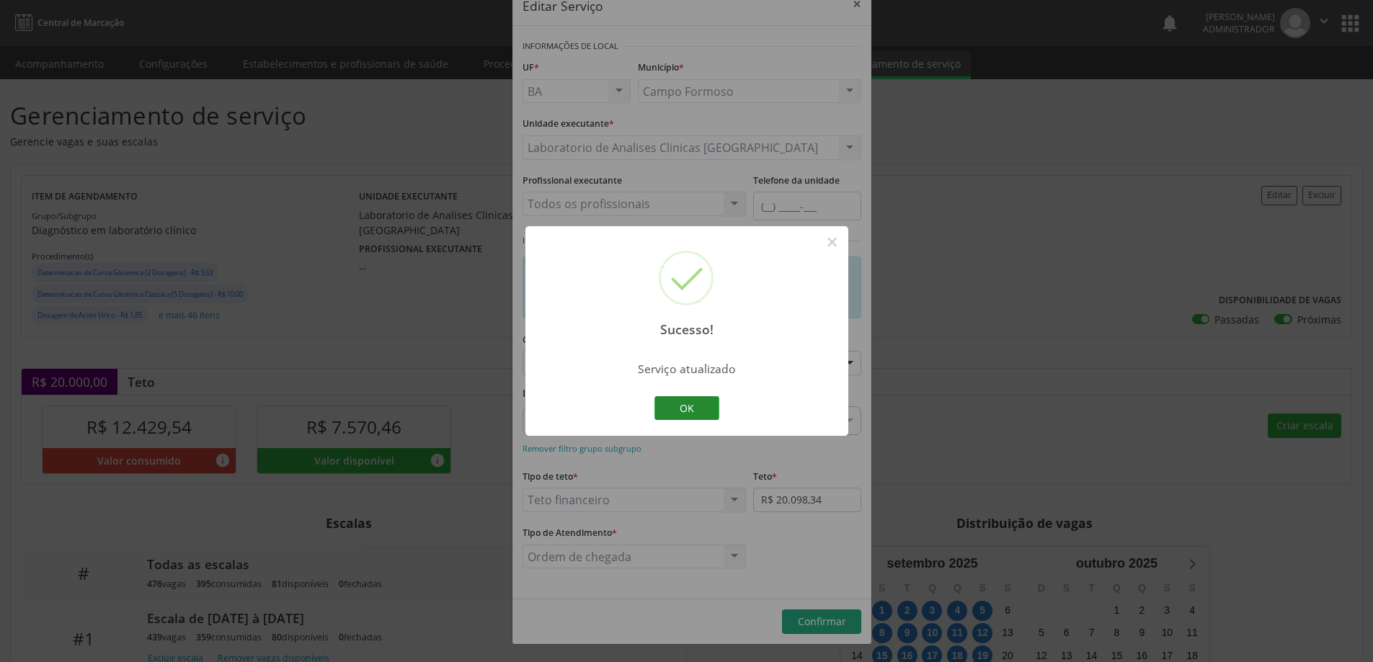
click at [704, 414] on button "OK" at bounding box center [686, 408] width 65 height 25
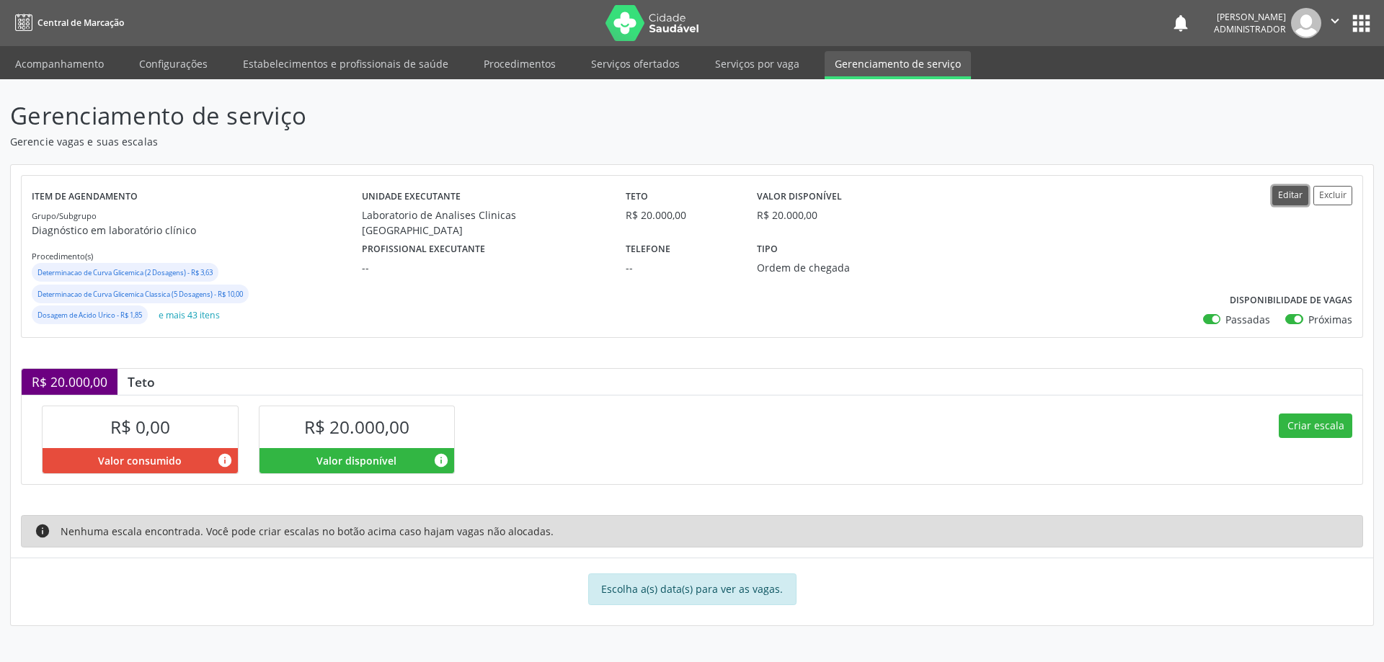
click at [1290, 197] on button "Editar" at bounding box center [1290, 195] width 36 height 19
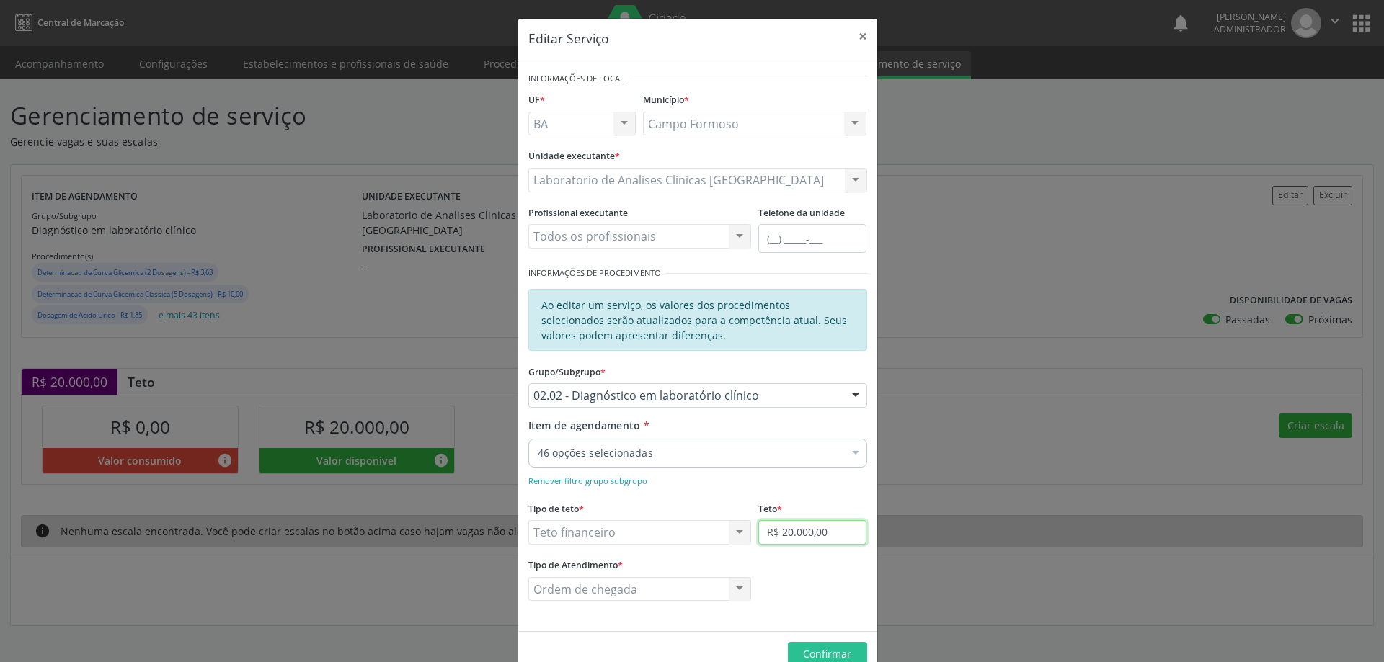
click at [805, 531] on input "R$ 20.000,00" at bounding box center [812, 532] width 108 height 25
click at [857, 37] on button "×" at bounding box center [862, 36] width 29 height 35
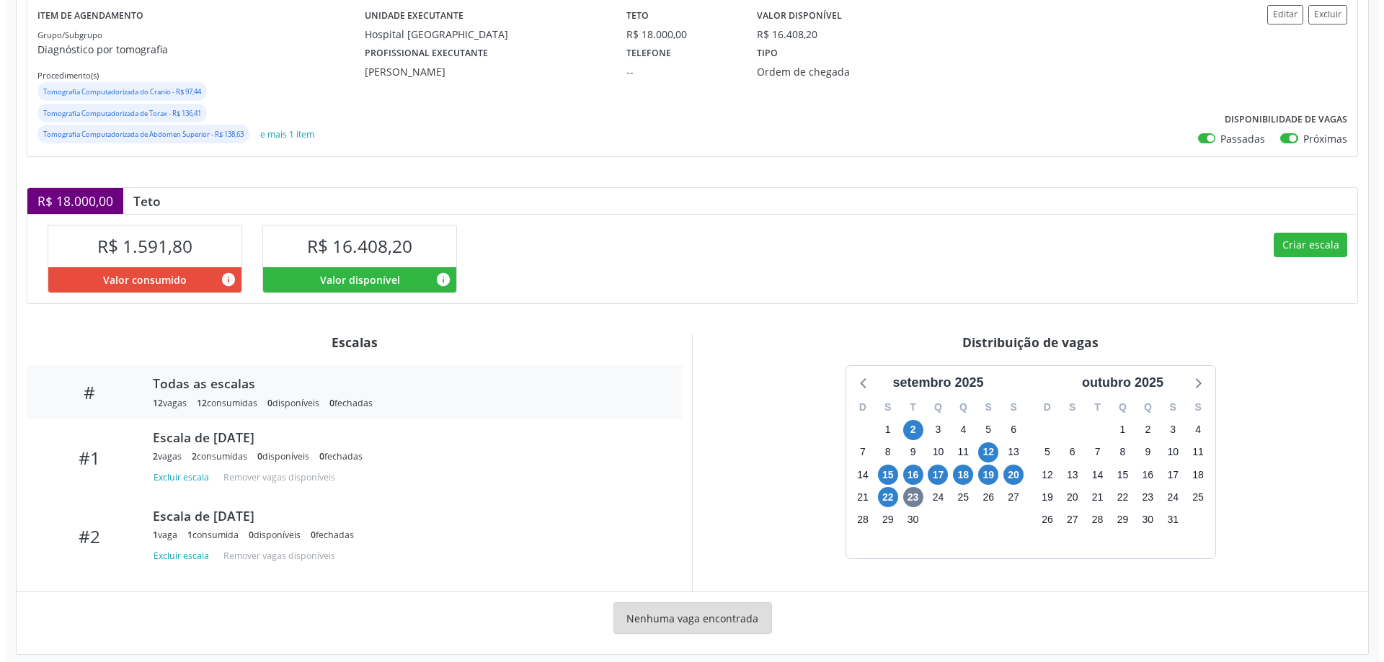
scroll to position [194, 0]
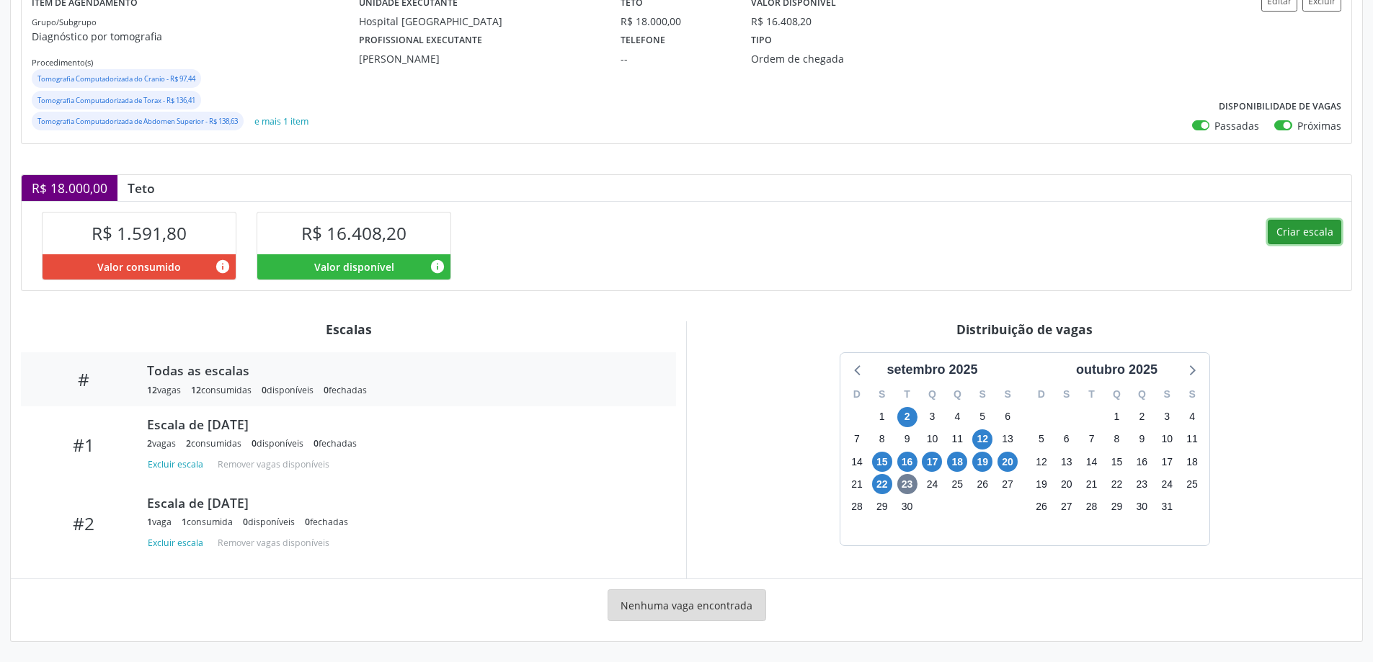
click at [1308, 228] on button "Criar escala" at bounding box center [1305, 232] width 74 height 25
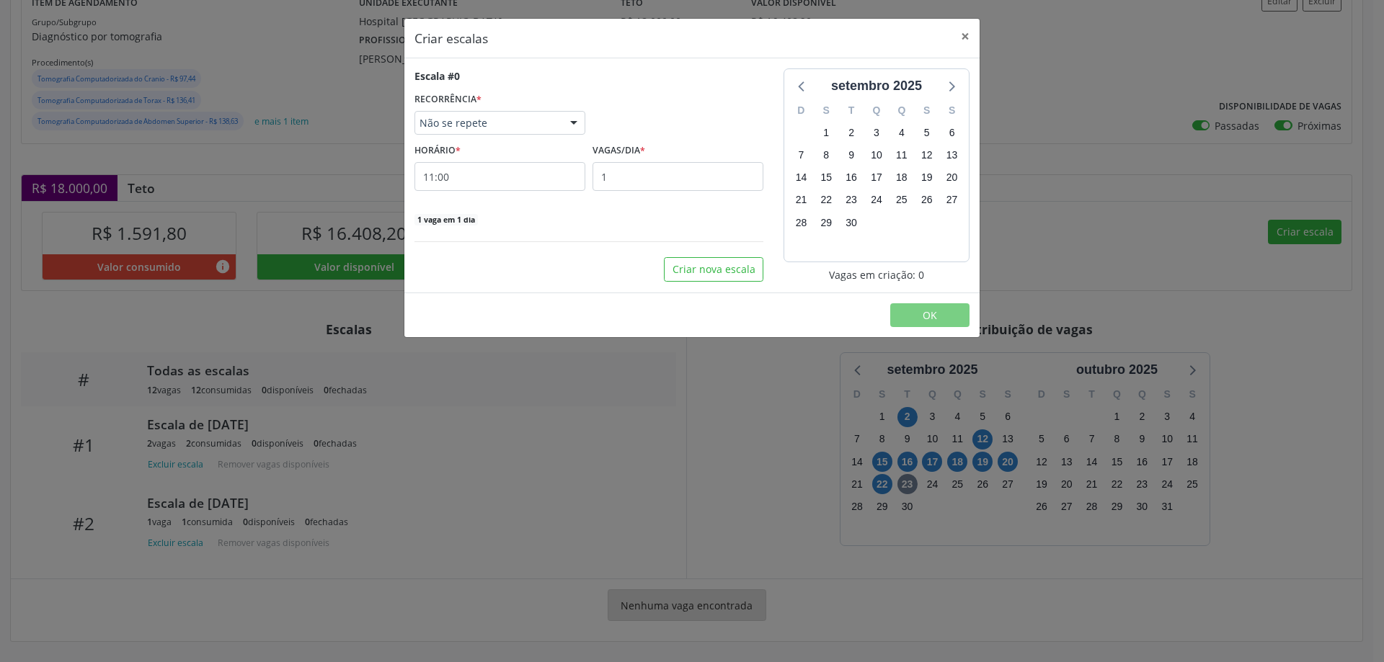
select select "8"
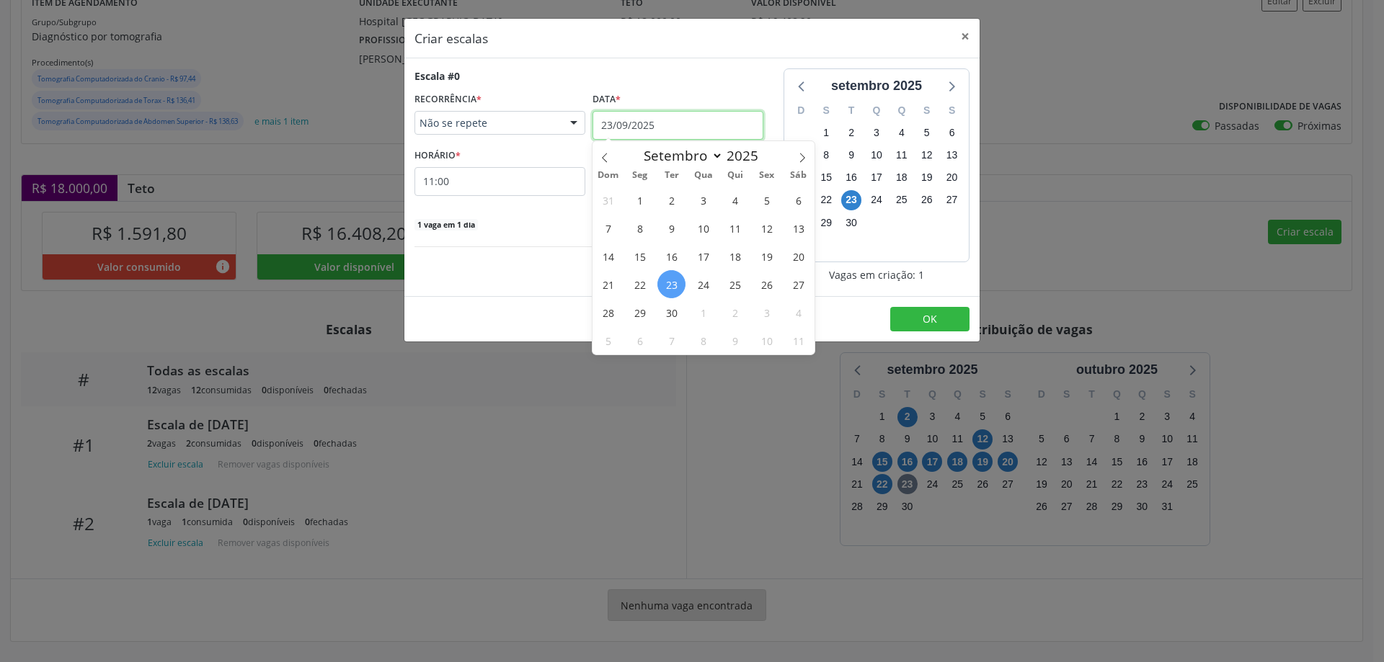
click at [649, 114] on input "23/09/2025" at bounding box center [677, 125] width 171 height 29
click at [706, 277] on span "24" at bounding box center [703, 284] width 28 height 28
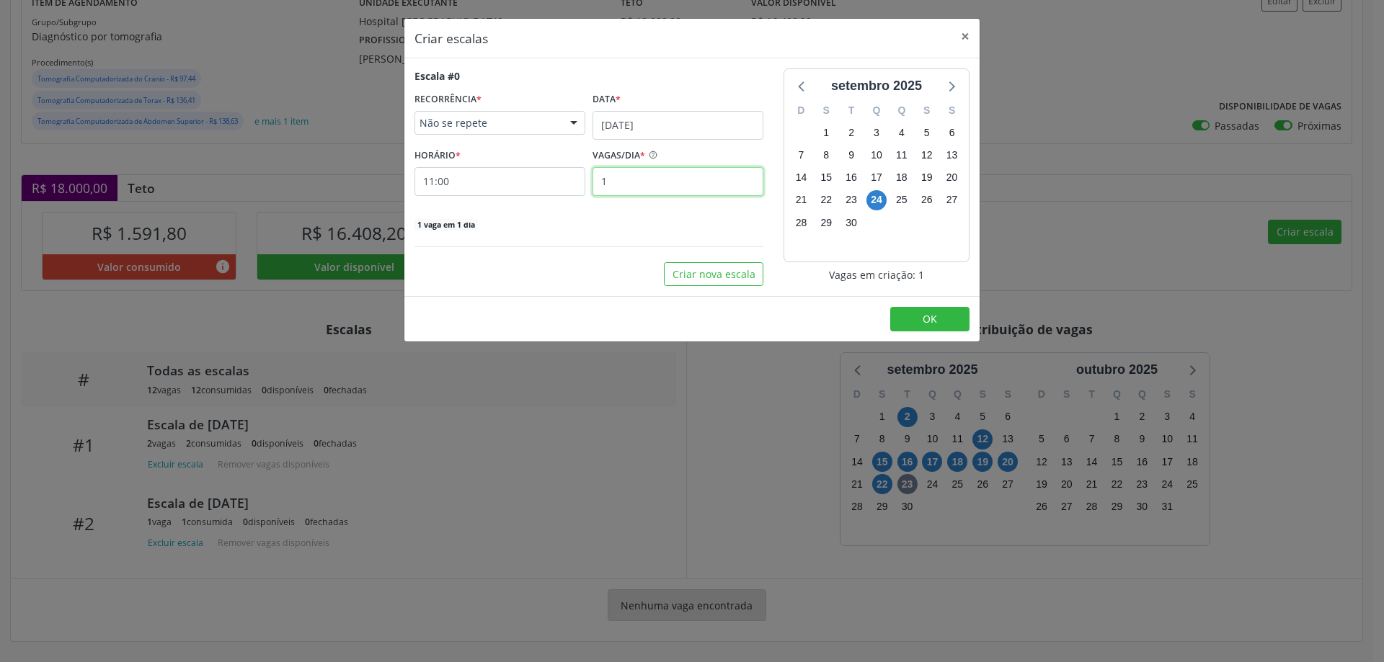
click at [620, 176] on input "1" at bounding box center [677, 181] width 171 height 29
type input "2"
click at [552, 179] on input "11:00" at bounding box center [499, 181] width 171 height 29
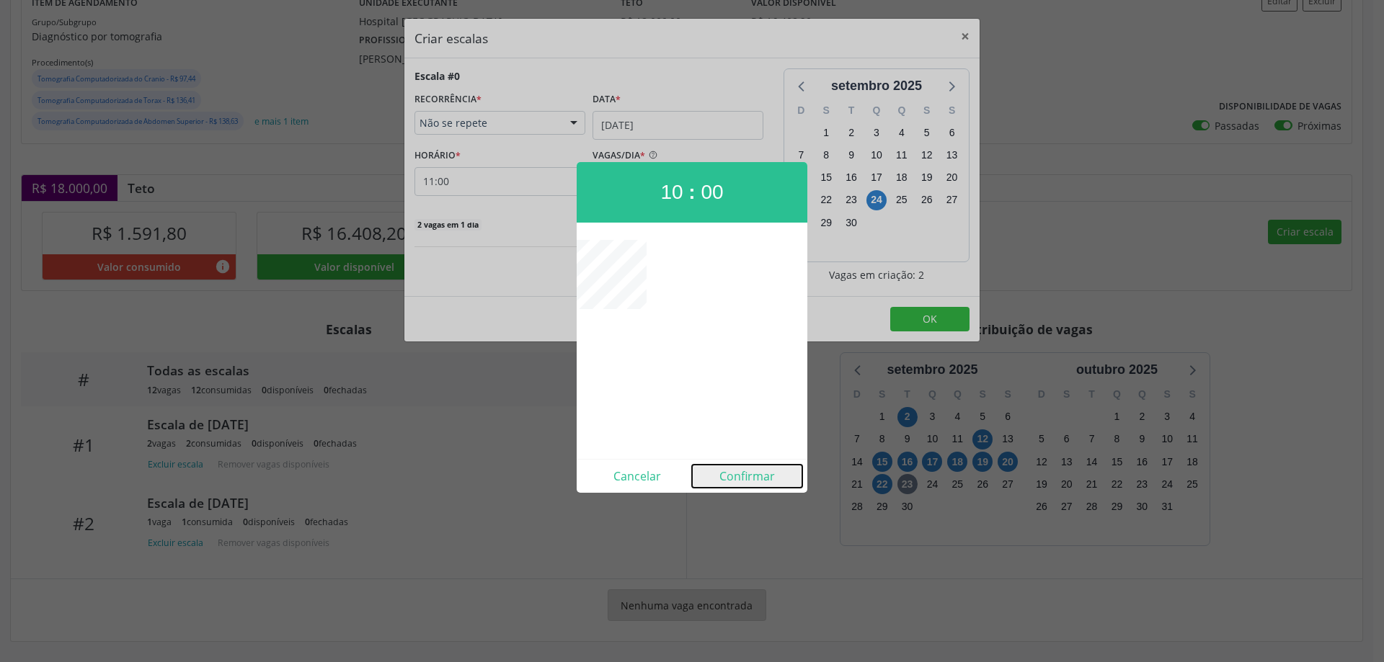
click at [740, 482] on button "Confirmar" at bounding box center [747, 476] width 110 height 23
type input "10:00"
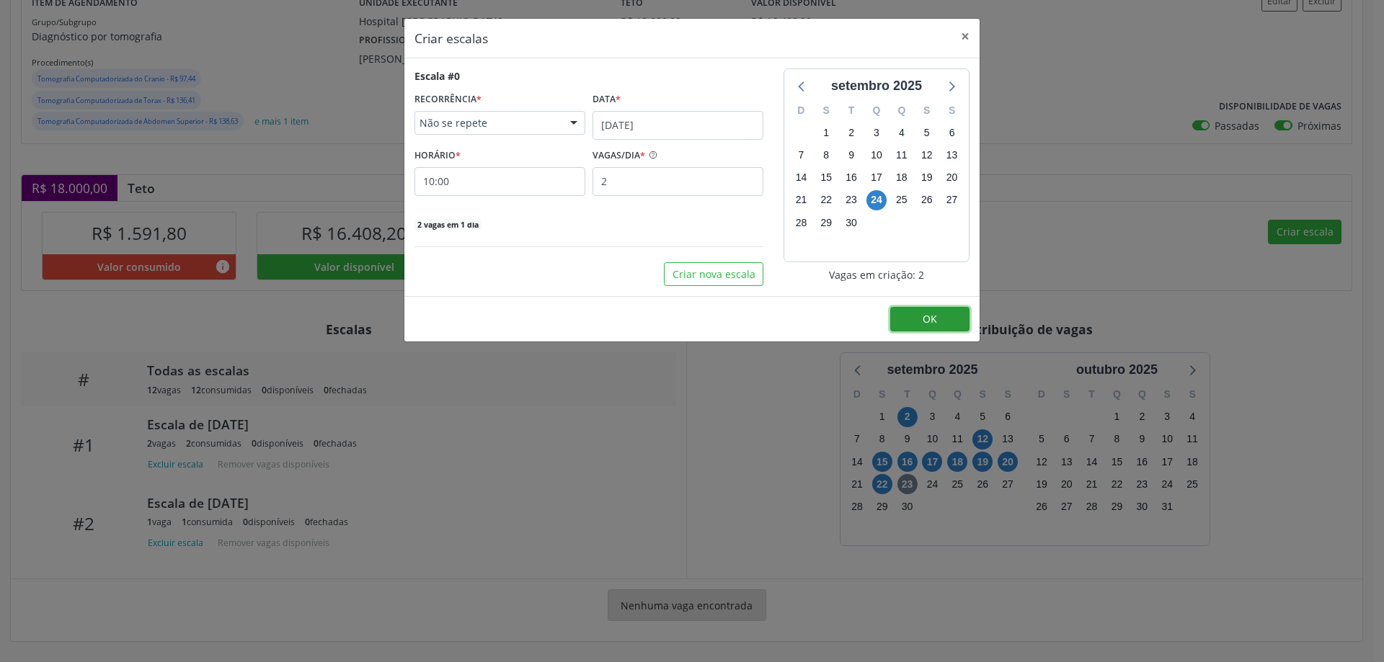
click at [954, 324] on button "OK" at bounding box center [929, 319] width 79 height 25
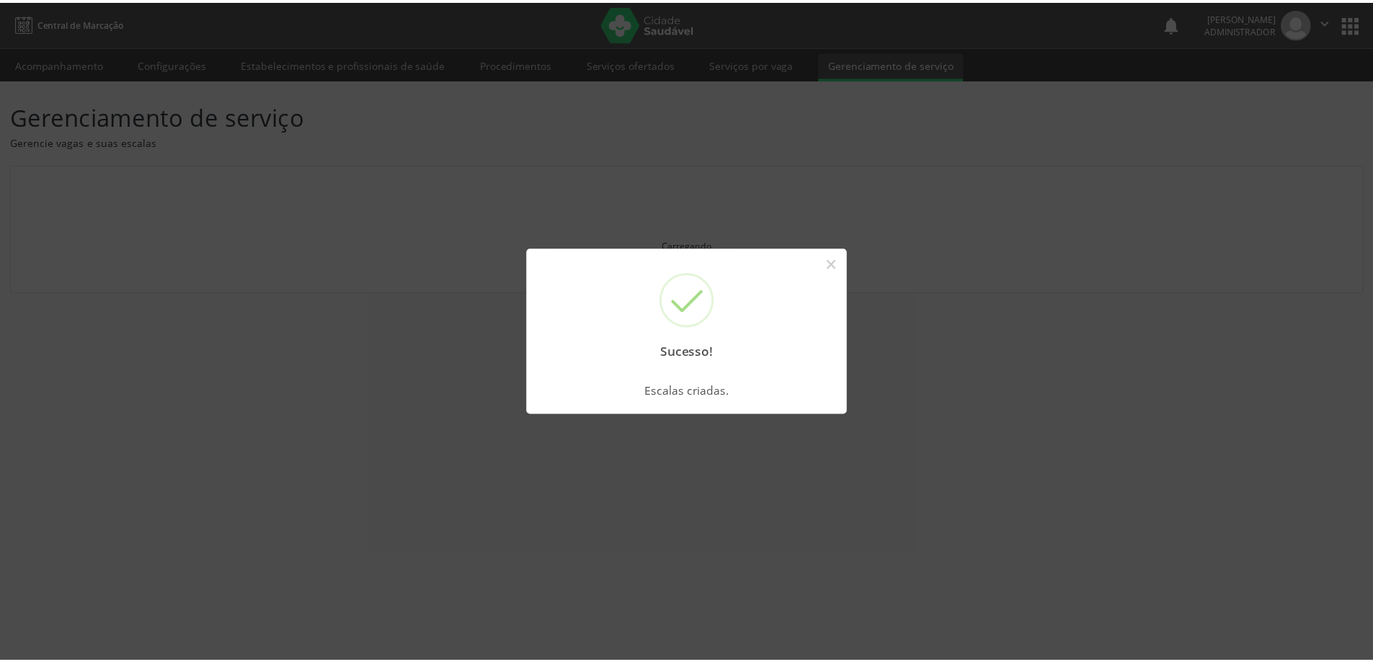
scroll to position [0, 0]
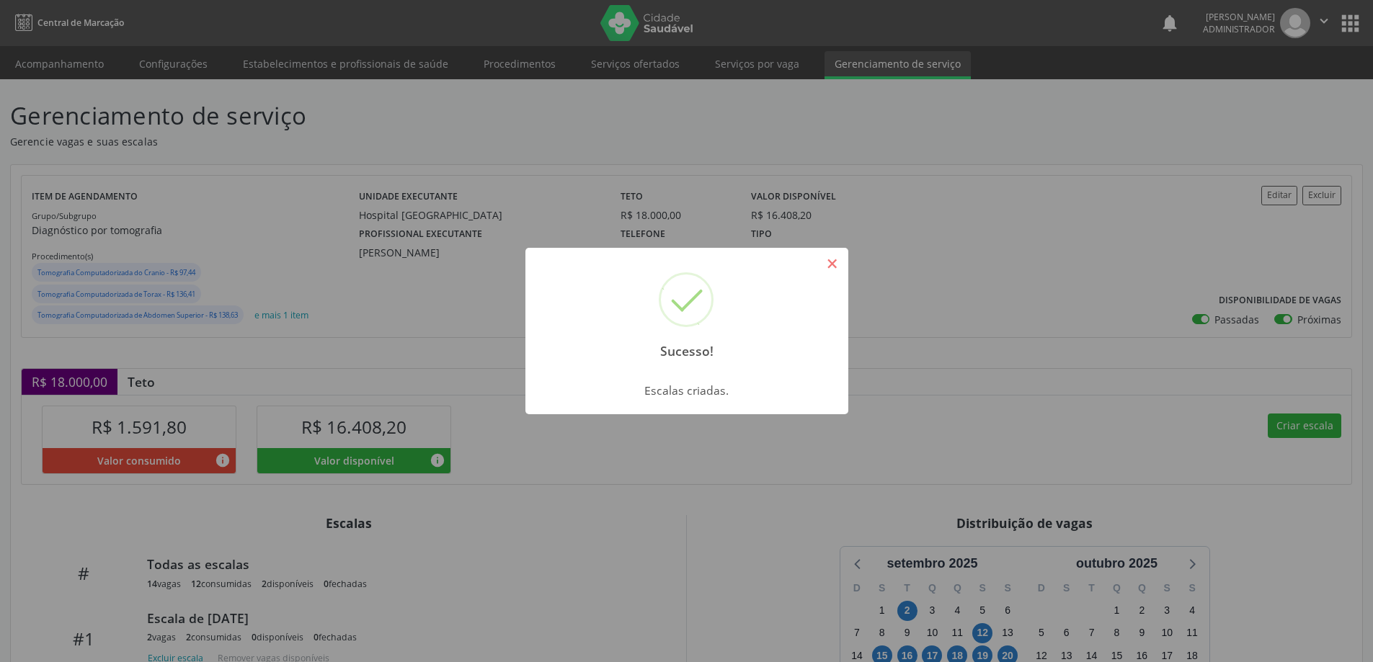
click at [831, 264] on button "×" at bounding box center [832, 264] width 25 height 25
